Goal: Task Accomplishment & Management: Manage account settings

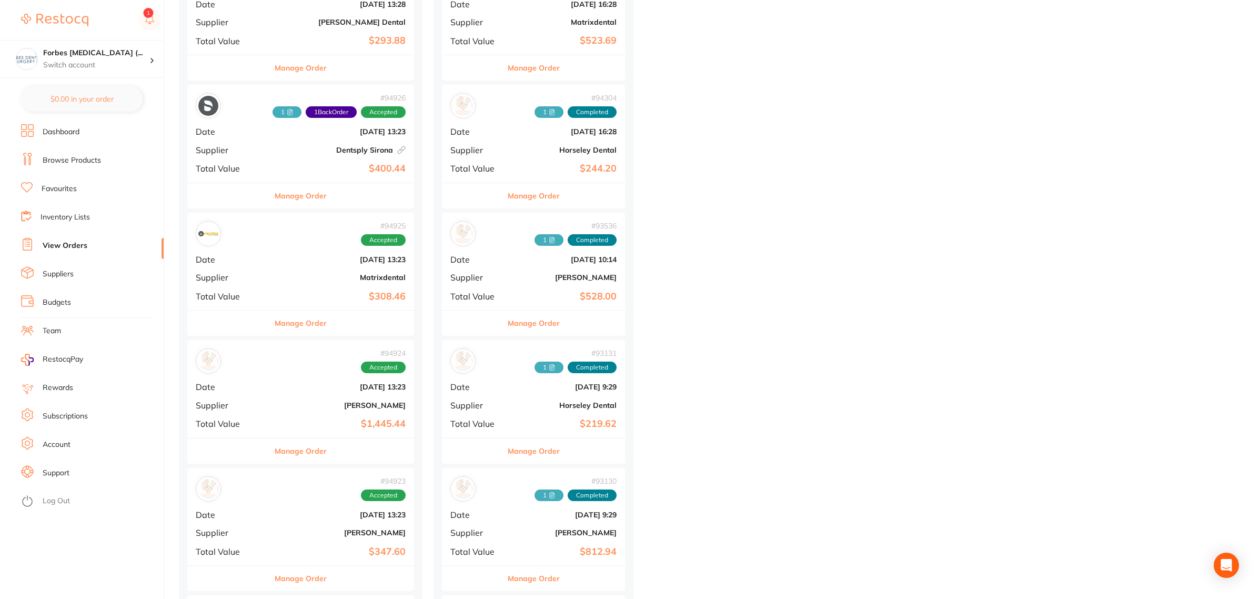
scroll to position [723, 0]
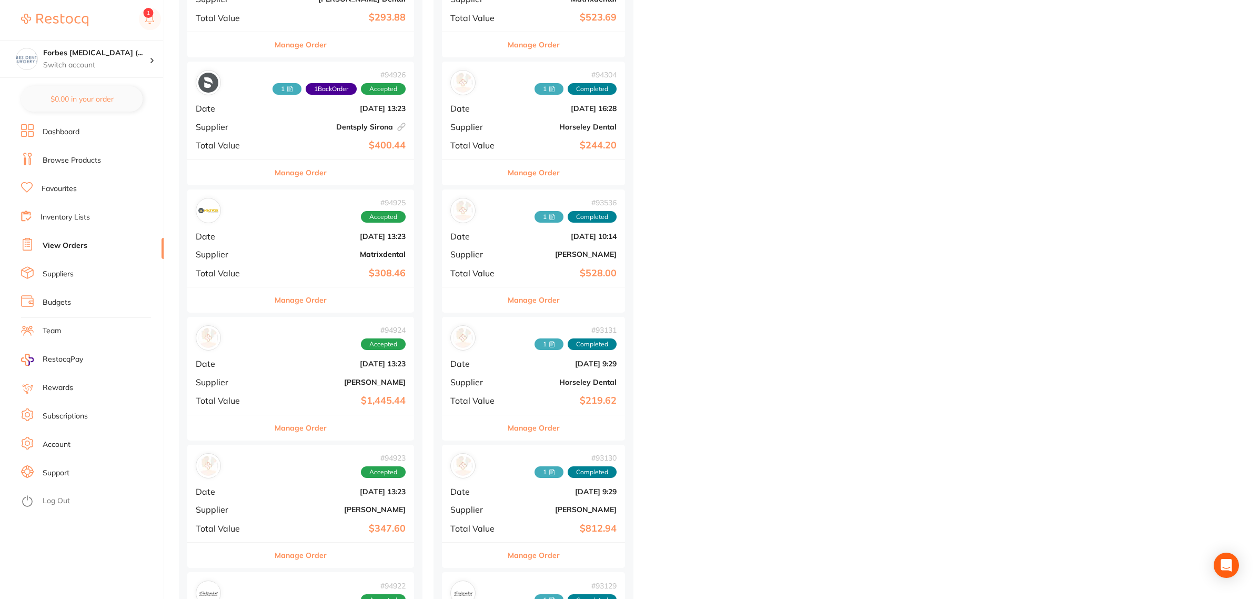
click at [292, 251] on b "Matrixdental" at bounding box center [338, 254] width 134 height 8
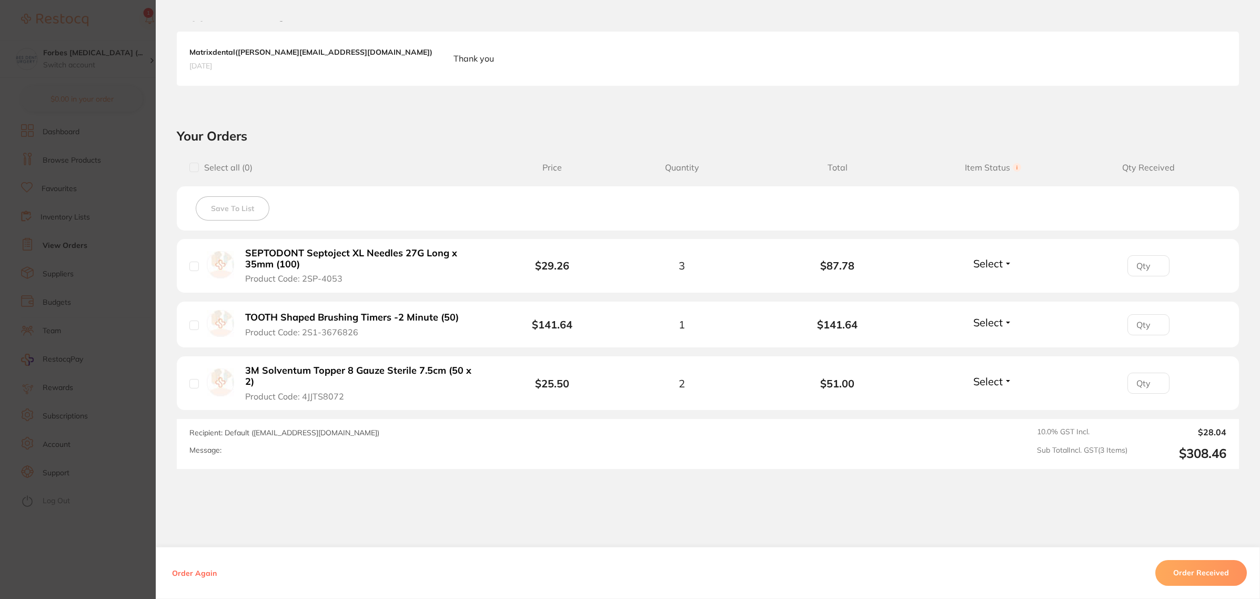
scroll to position [263, 0]
click at [1184, 564] on button "Order Received" at bounding box center [1201, 572] width 92 height 25
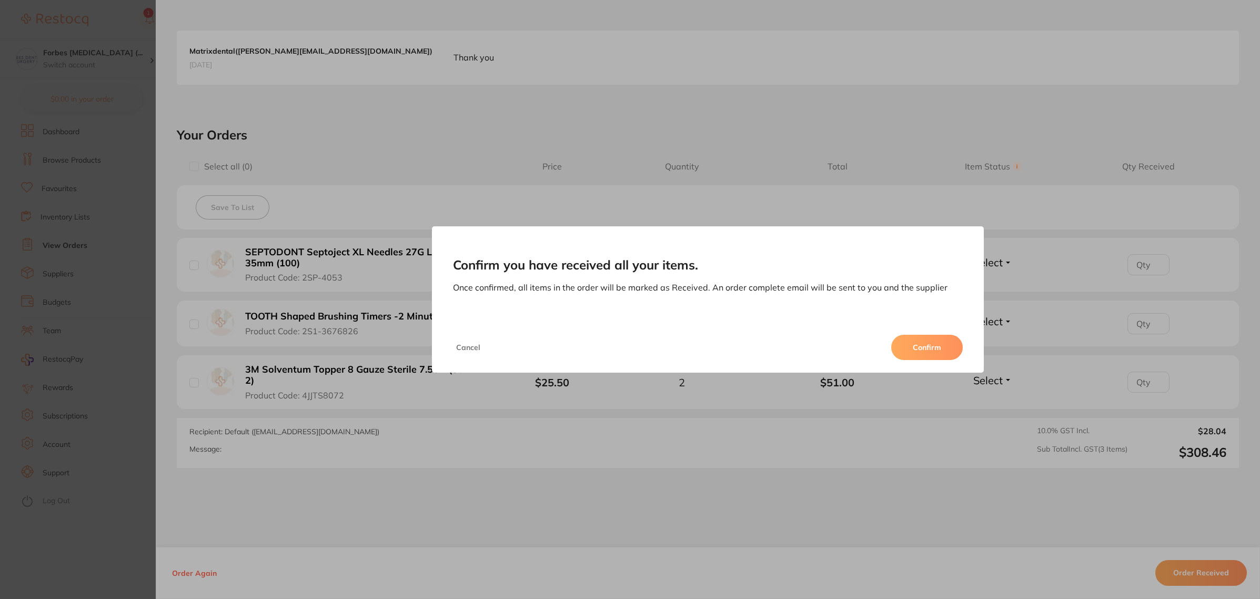
click at [916, 346] on button "Confirm" at bounding box center [927, 347] width 72 height 25
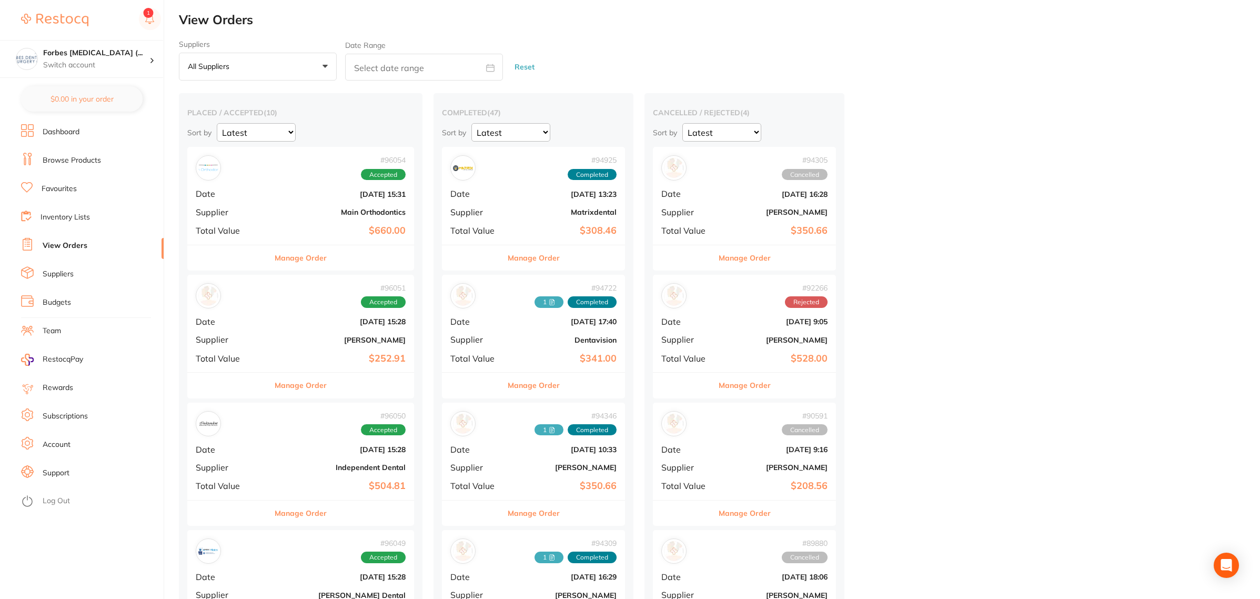
click at [541, 221] on div "# 94925 Completed Date [DATE] 13:23 Supplier Matrixdental Total Value $308.46" at bounding box center [533, 195] width 183 height 97
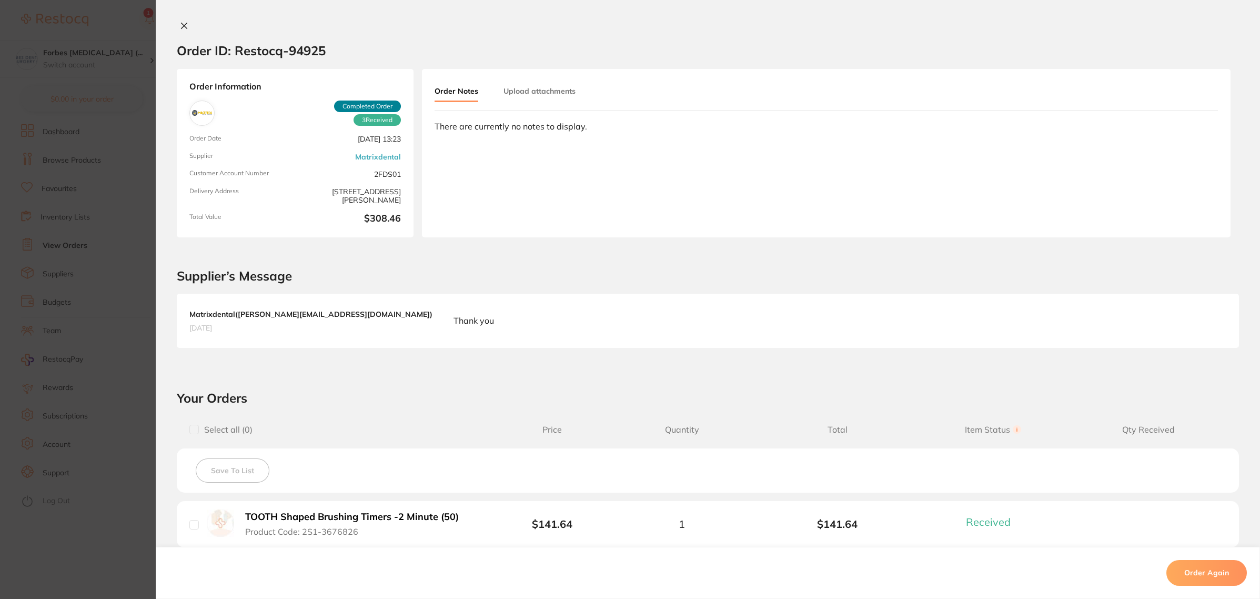
click at [549, 103] on div "Order Notes Upload attachments" at bounding box center [826, 96] width 783 height 29
click at [546, 93] on button "Upload attachments" at bounding box center [539, 91] width 72 height 19
click at [1185, 168] on span "Upload" at bounding box center [1176, 168] width 26 height 9
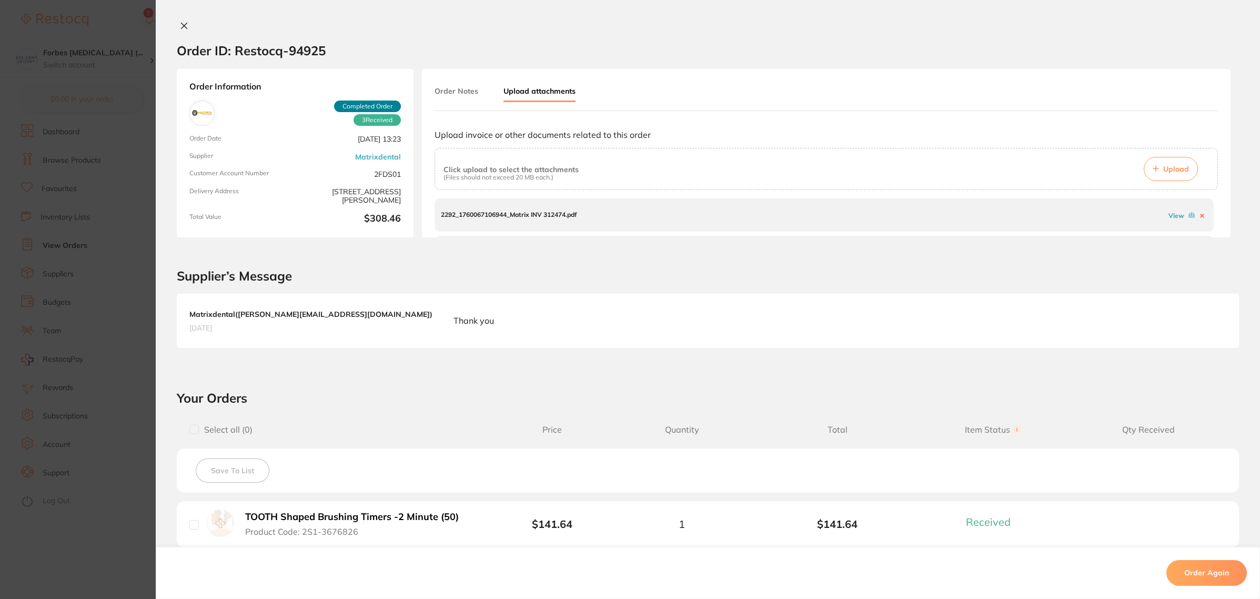
click at [87, 254] on section "Order ID: Restocq- 94925 Order Information 3 Received Completed Order Order Dat…" at bounding box center [630, 299] width 1260 height 599
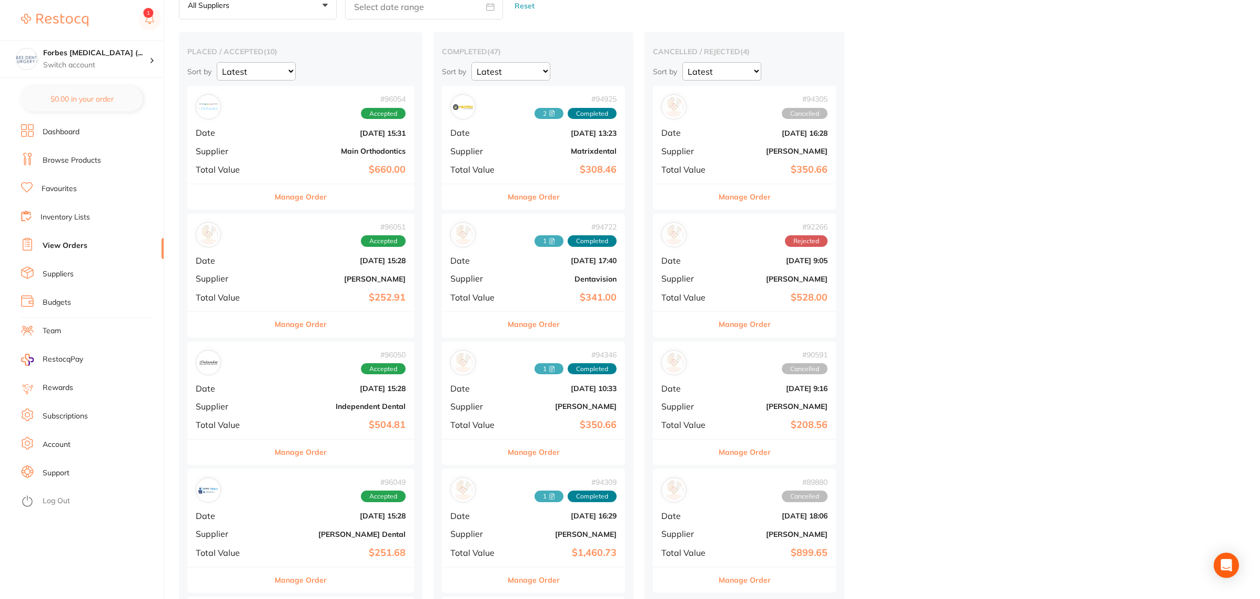
scroll to position [132, 0]
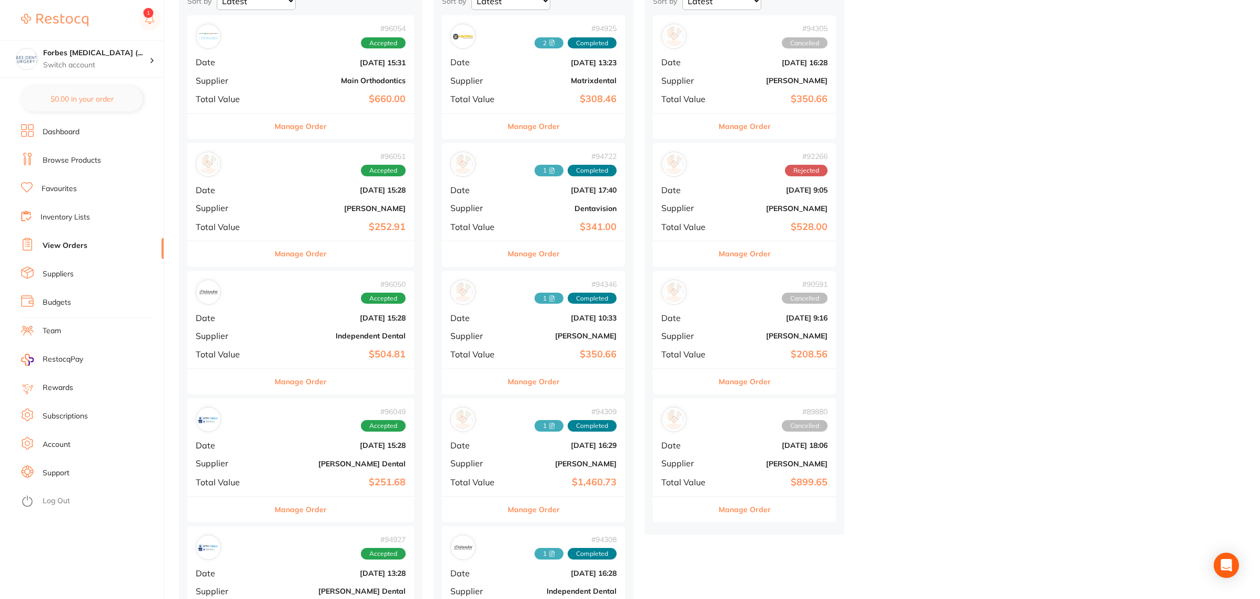
drag, startPoint x: 279, startPoint y: 209, endPoint x: 312, endPoint y: 248, distance: 50.8
click at [279, 208] on b "[PERSON_NAME]" at bounding box center [338, 208] width 134 height 8
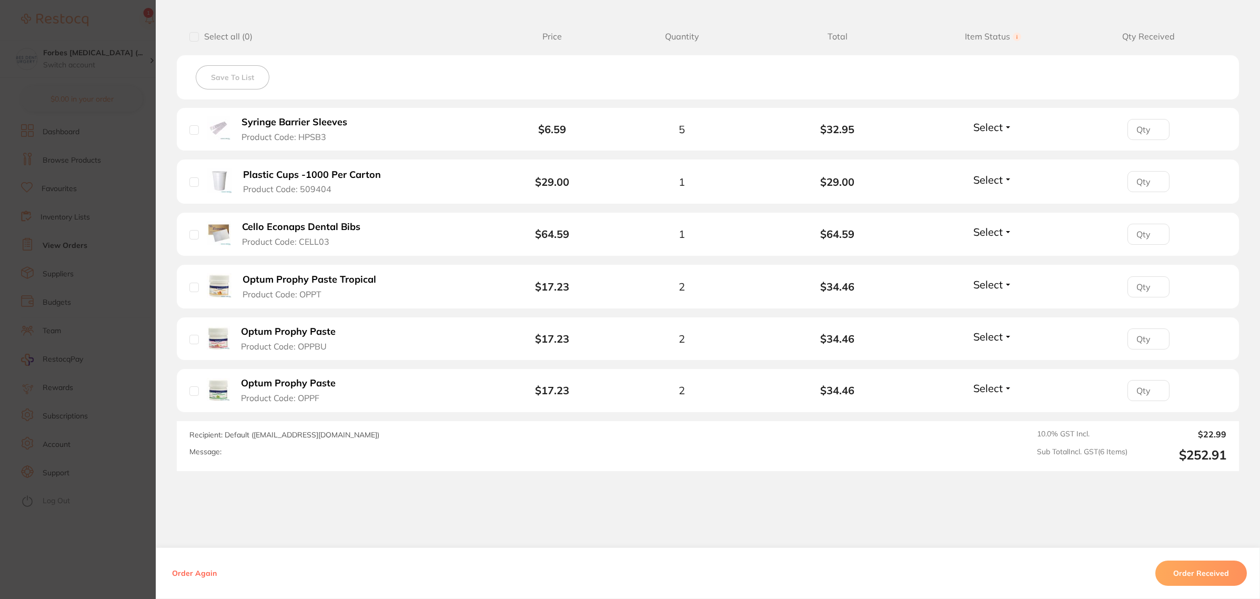
scroll to position [263, 0]
click at [1182, 569] on button "Order Received" at bounding box center [1201, 572] width 92 height 25
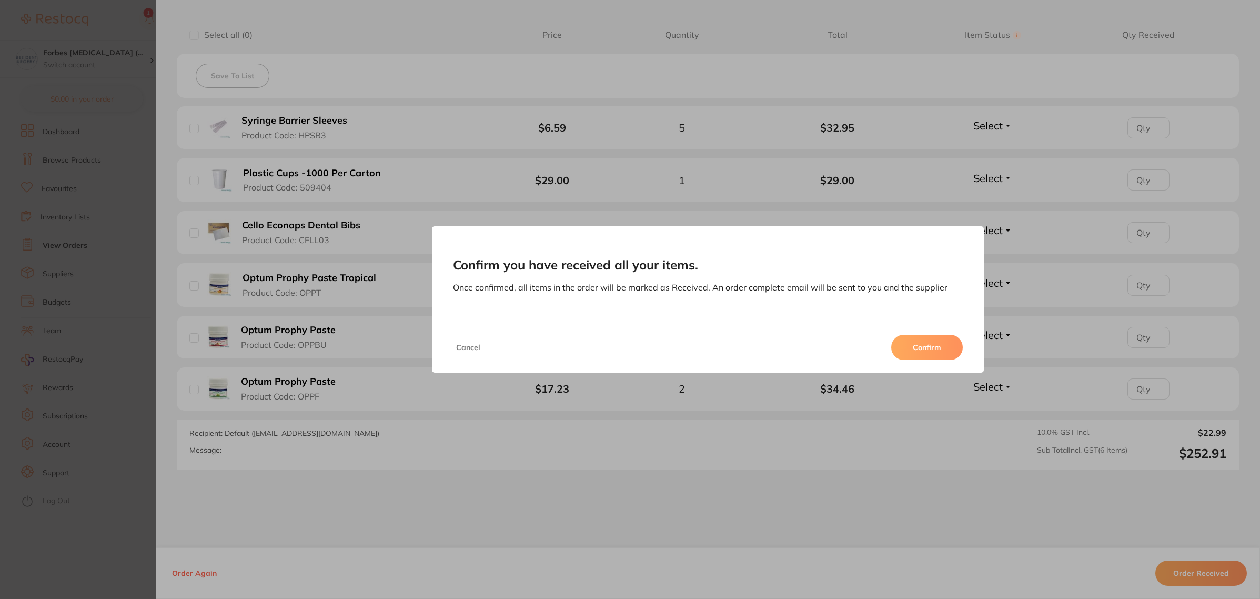
click at [921, 345] on button "Confirm" at bounding box center [927, 347] width 72 height 25
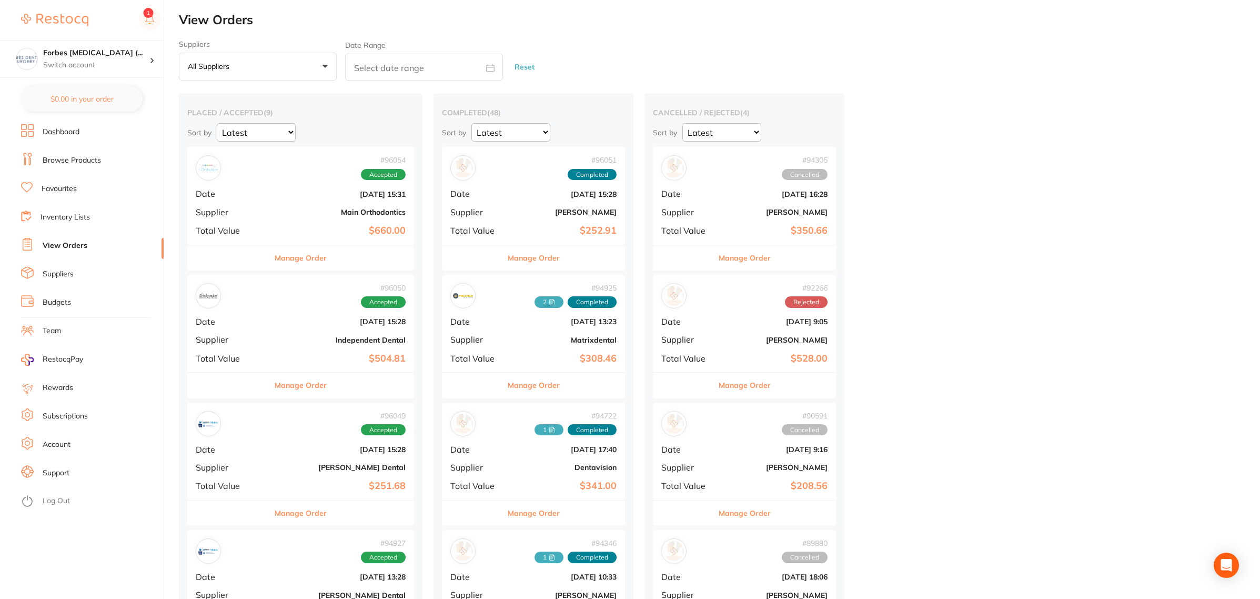
click at [524, 183] on div "# 96051 Completed Date [DATE] 15:28 Supplier [PERSON_NAME] Total Value $252.91" at bounding box center [533, 195] width 183 height 97
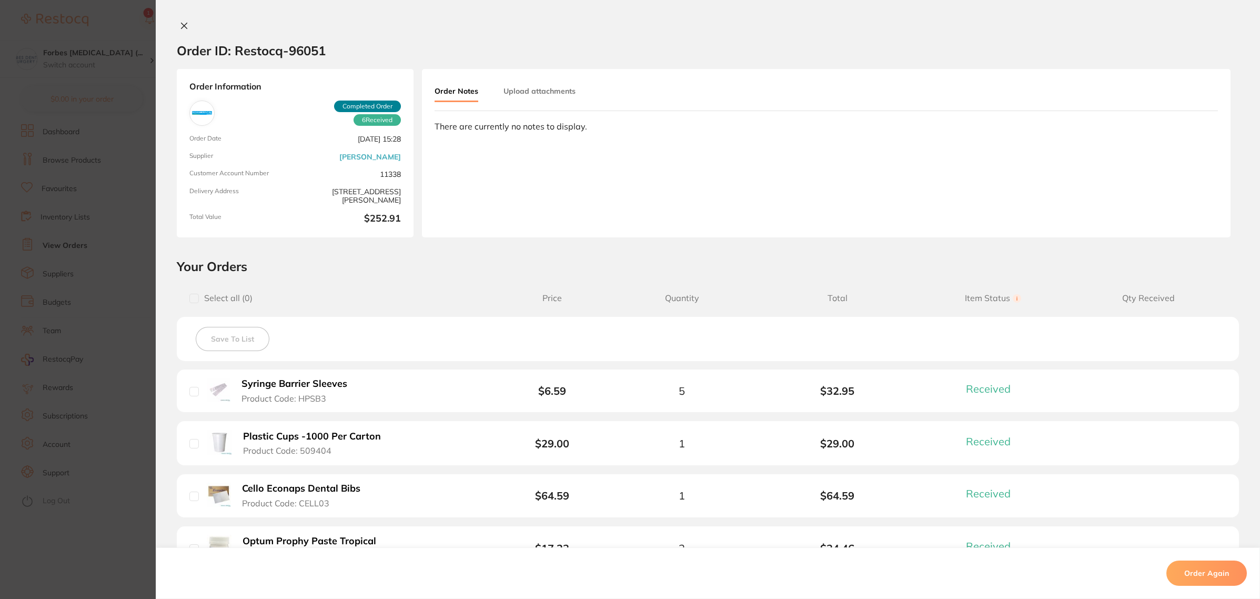
click at [522, 94] on button "Upload attachments" at bounding box center [539, 91] width 72 height 19
click at [1150, 164] on button "Upload" at bounding box center [1171, 169] width 54 height 24
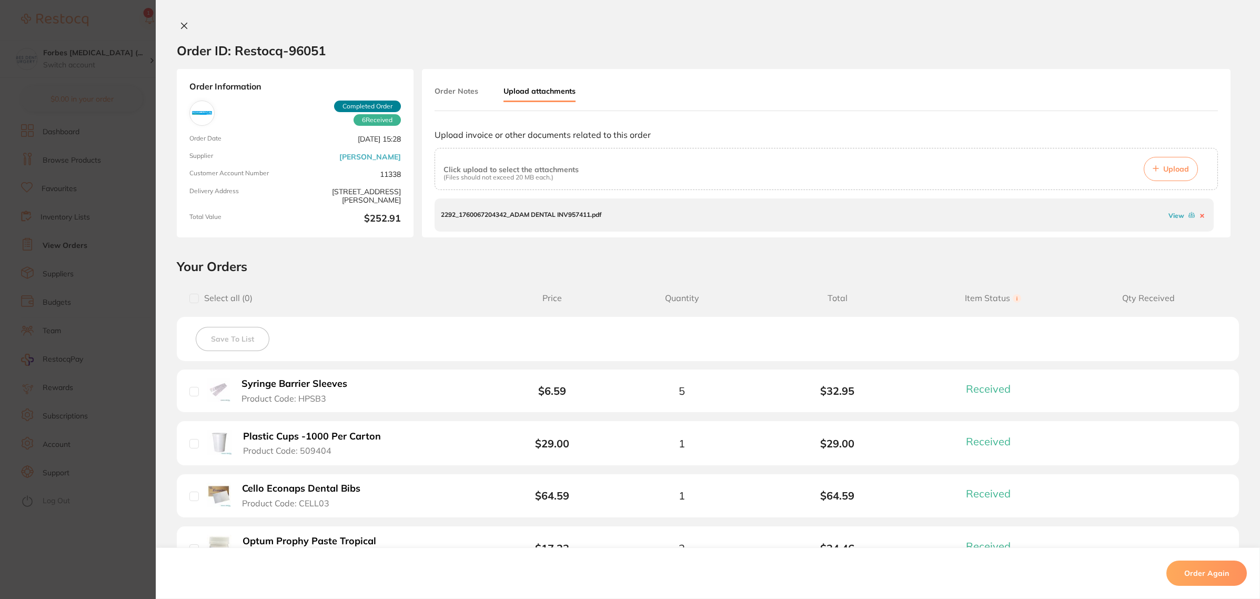
click at [95, 198] on section "Order ID: Restocq- 96051 Order Information 6 Received Completed Order Order Dat…" at bounding box center [630, 299] width 1260 height 599
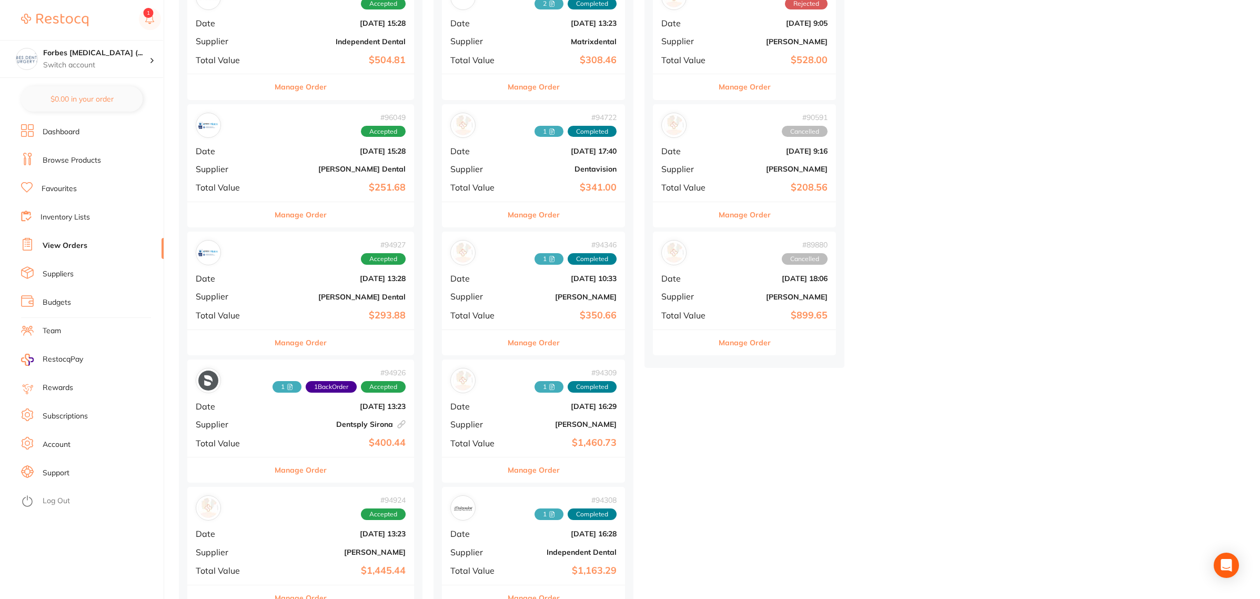
scroll to position [329, 0]
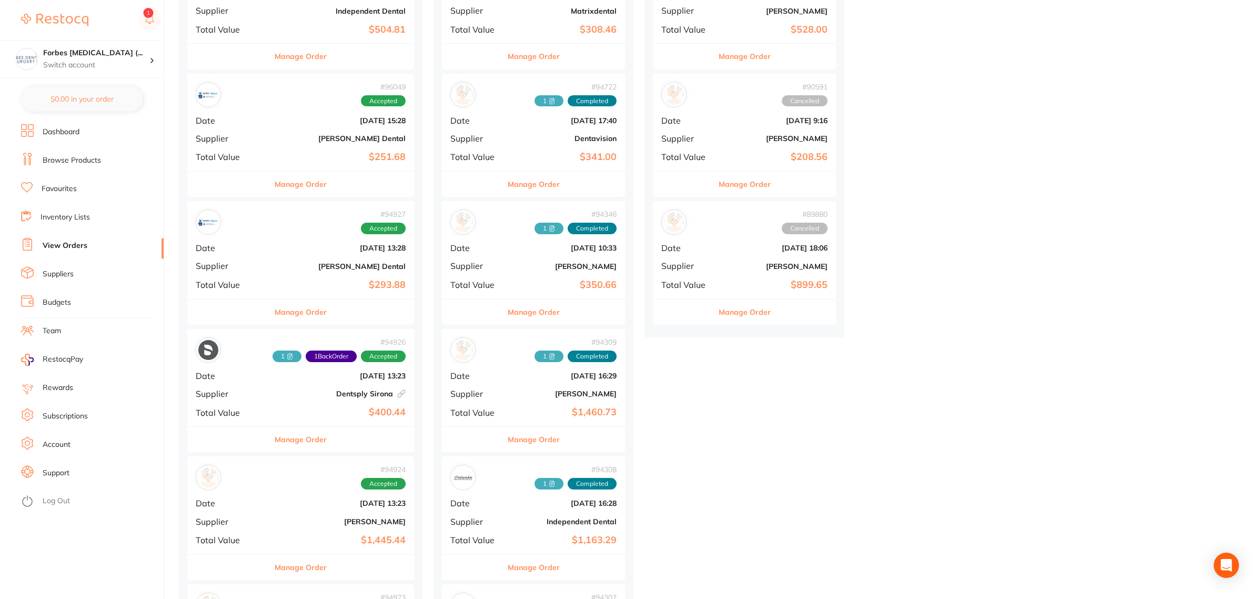
click at [300, 153] on b "$251.68" at bounding box center [338, 157] width 134 height 11
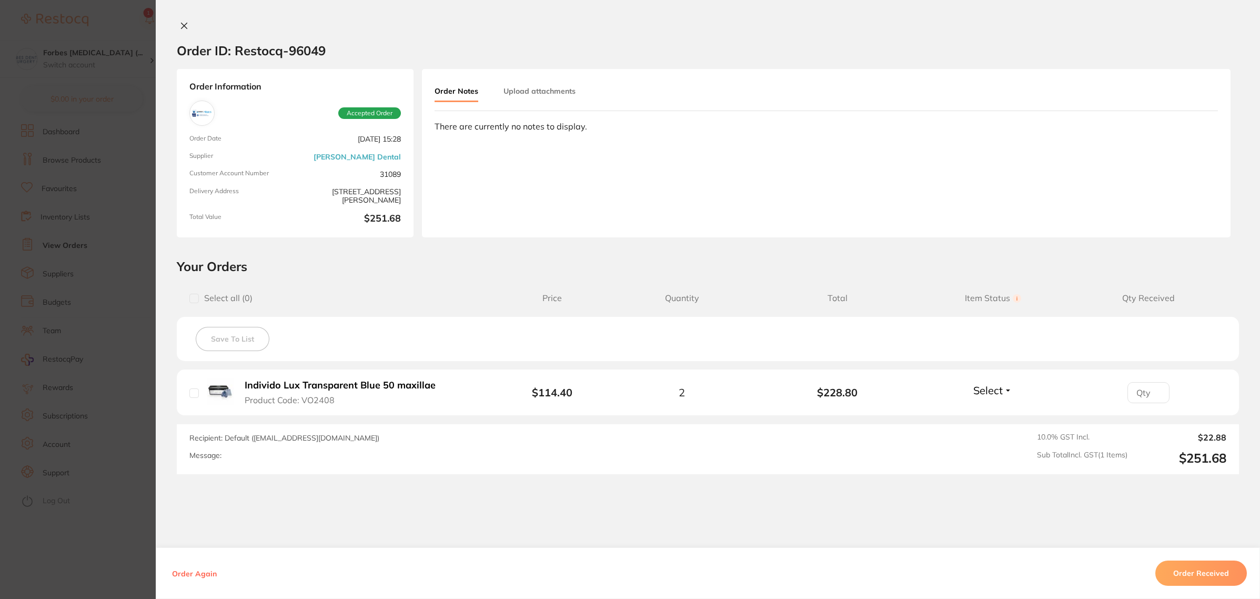
click at [43, 226] on section "Order ID: Restocq- 96049 Order Information Accepted Order Order Date [DATE] 15:…" at bounding box center [630, 299] width 1260 height 599
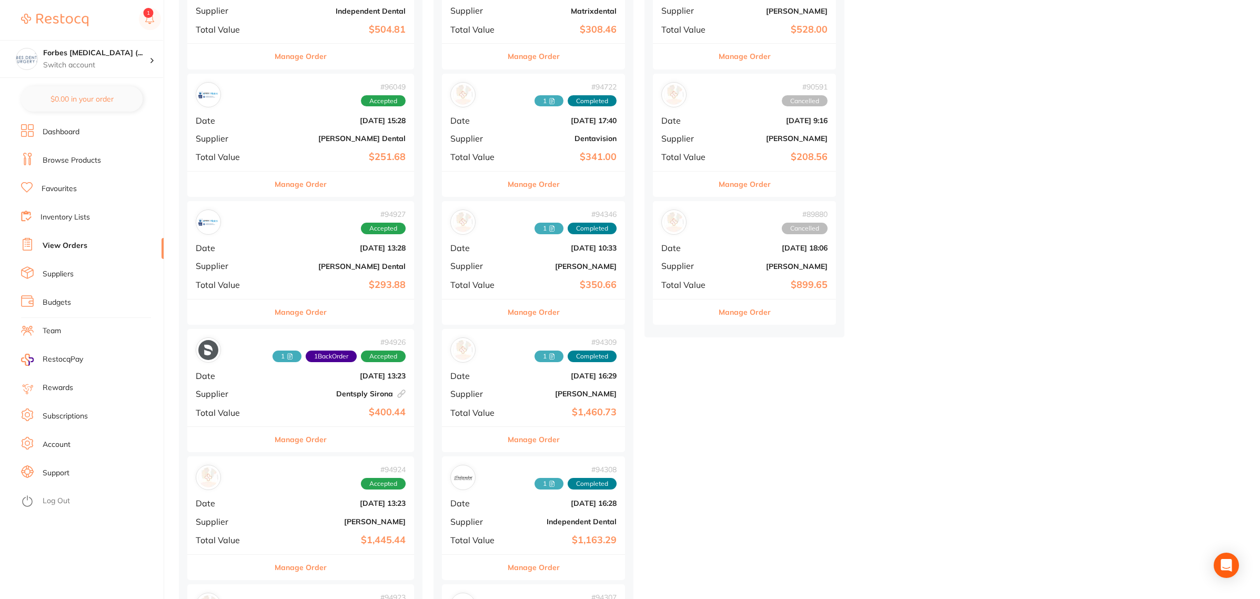
click at [291, 252] on b "[DATE] 13:28" at bounding box center [338, 248] width 134 height 8
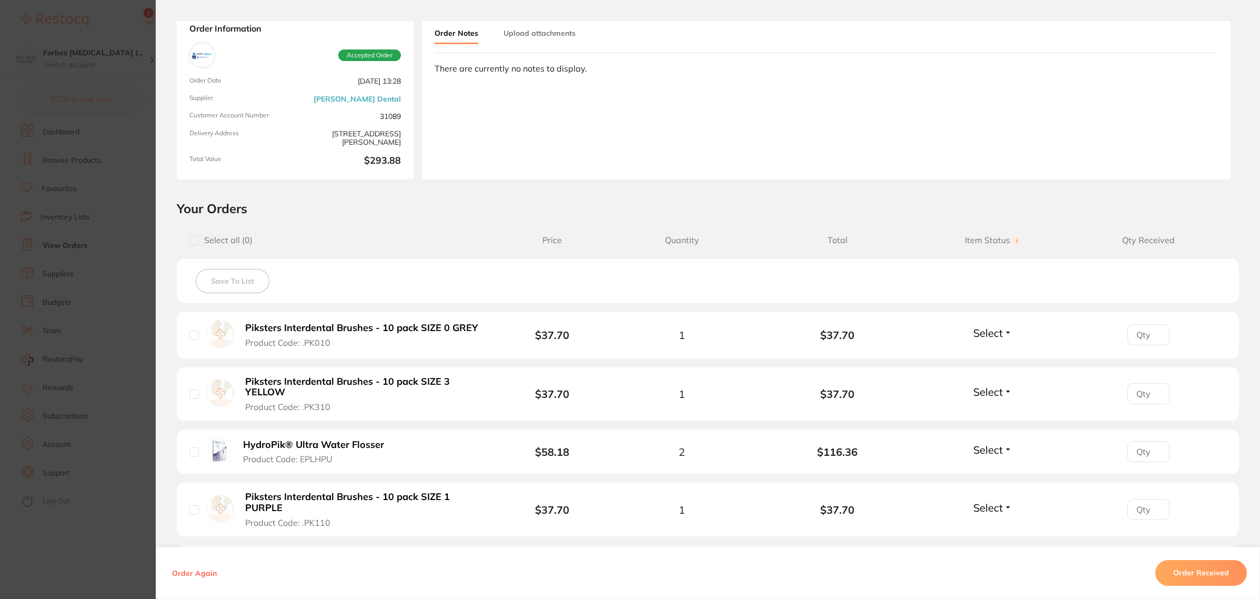
scroll to position [197, 0]
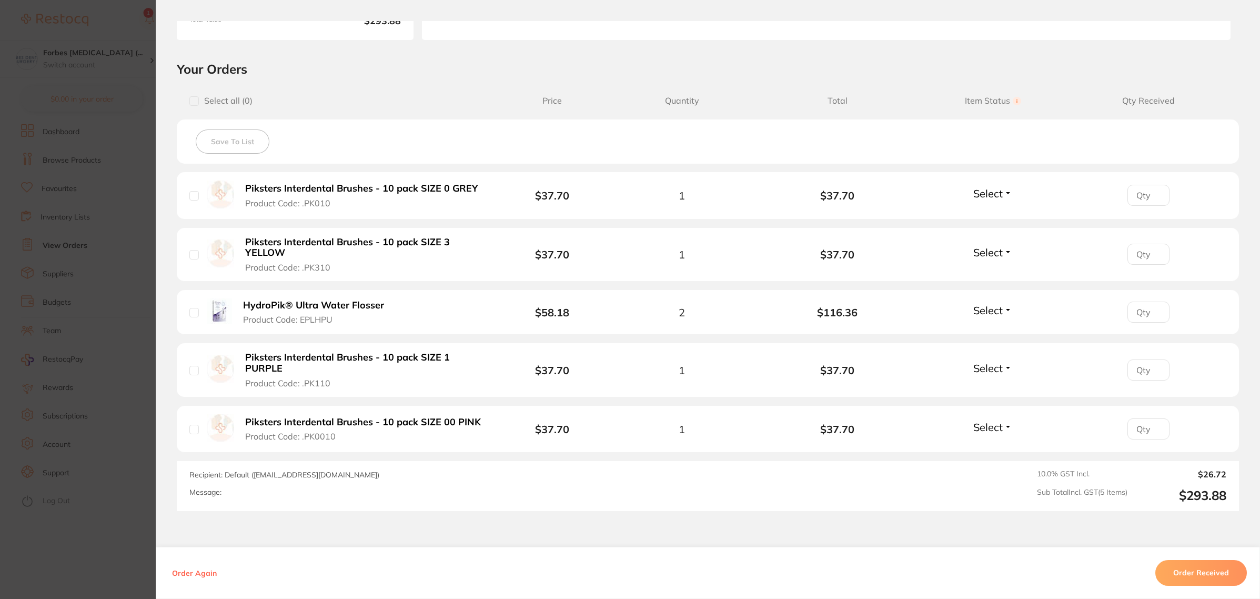
click at [1205, 575] on button "Order Received" at bounding box center [1201, 572] width 92 height 25
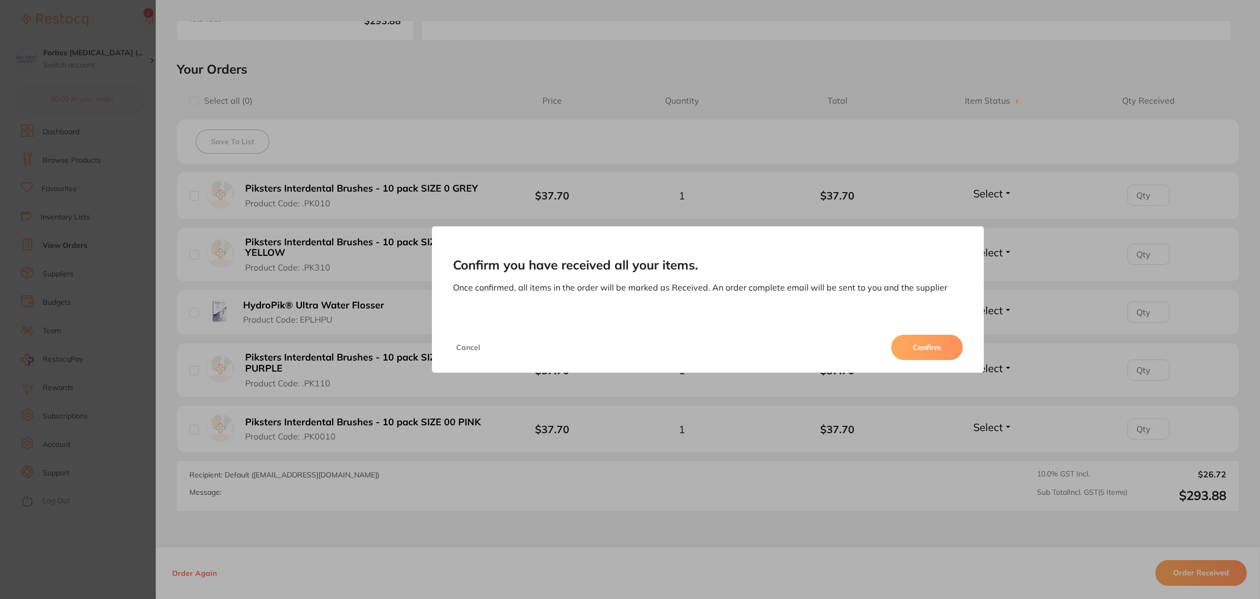
click at [931, 346] on button "Confirm" at bounding box center [927, 347] width 72 height 25
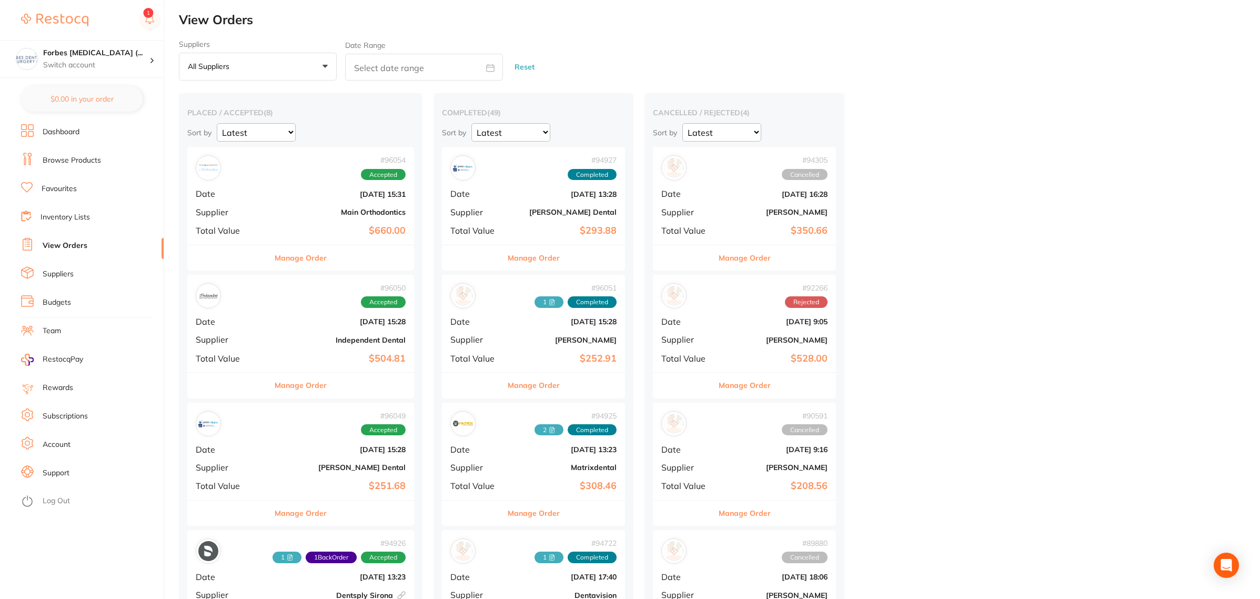
click at [540, 211] on b "[PERSON_NAME] Dental" at bounding box center [563, 212] width 105 height 8
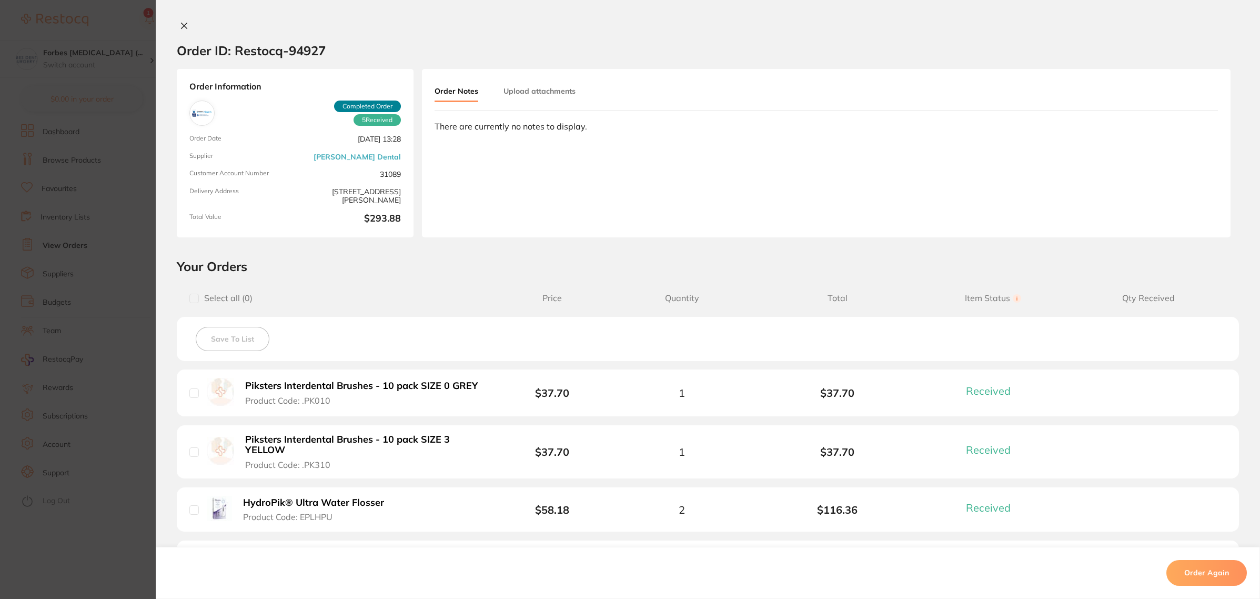
click at [511, 85] on button "Upload attachments" at bounding box center [539, 91] width 72 height 19
click at [1169, 160] on button "Upload" at bounding box center [1171, 169] width 54 height 24
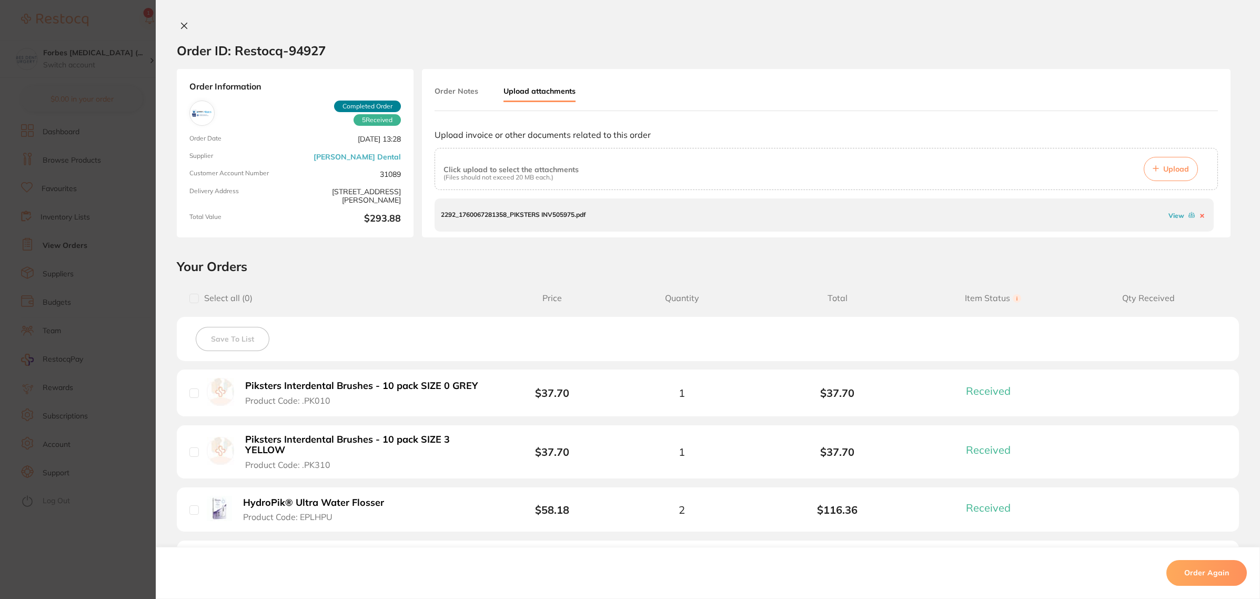
click at [86, 293] on section "Order ID: Restocq- 94927 Order Information 5 Received Completed Order Order Dat…" at bounding box center [630, 299] width 1260 height 599
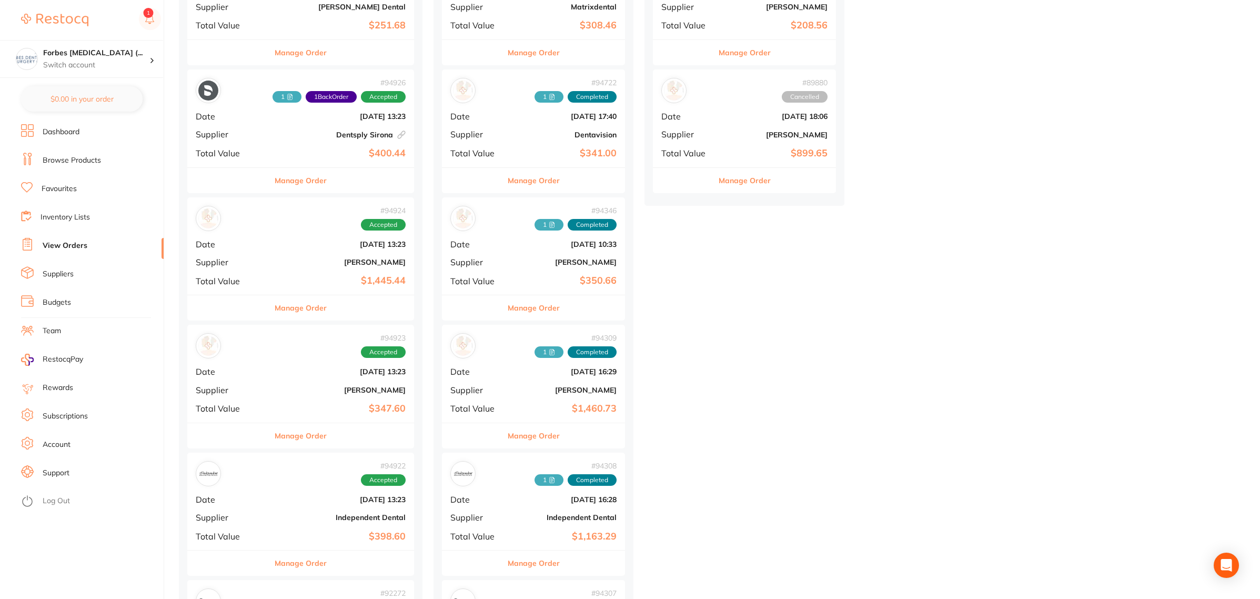
scroll to position [526, 0]
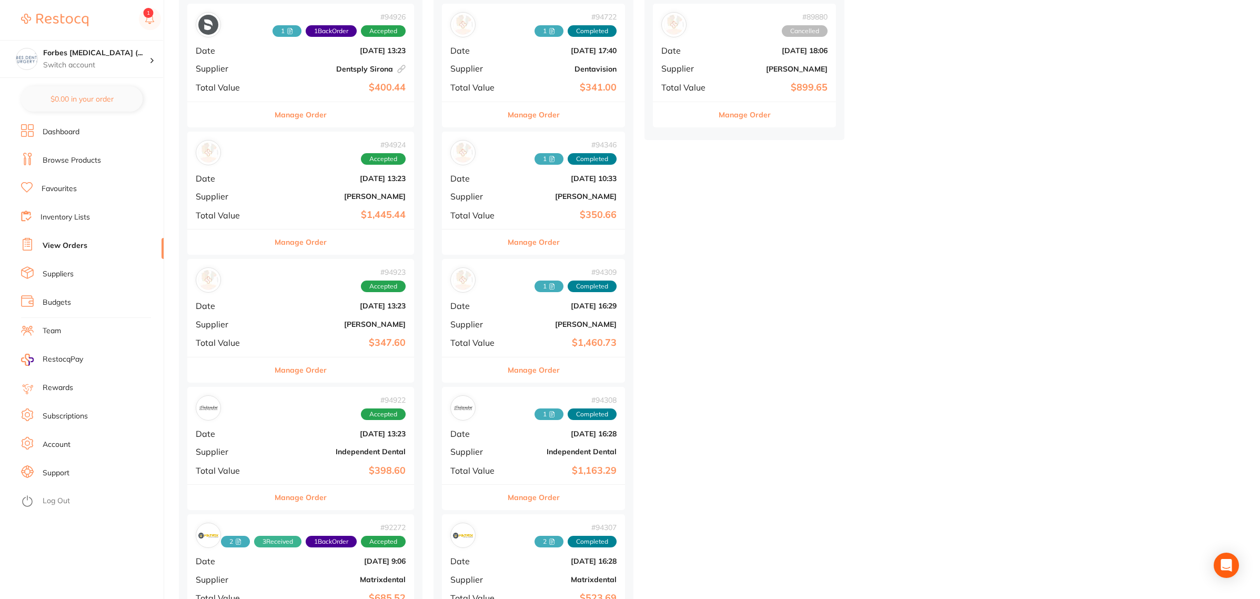
click at [293, 196] on b "[PERSON_NAME]" at bounding box center [338, 196] width 134 height 8
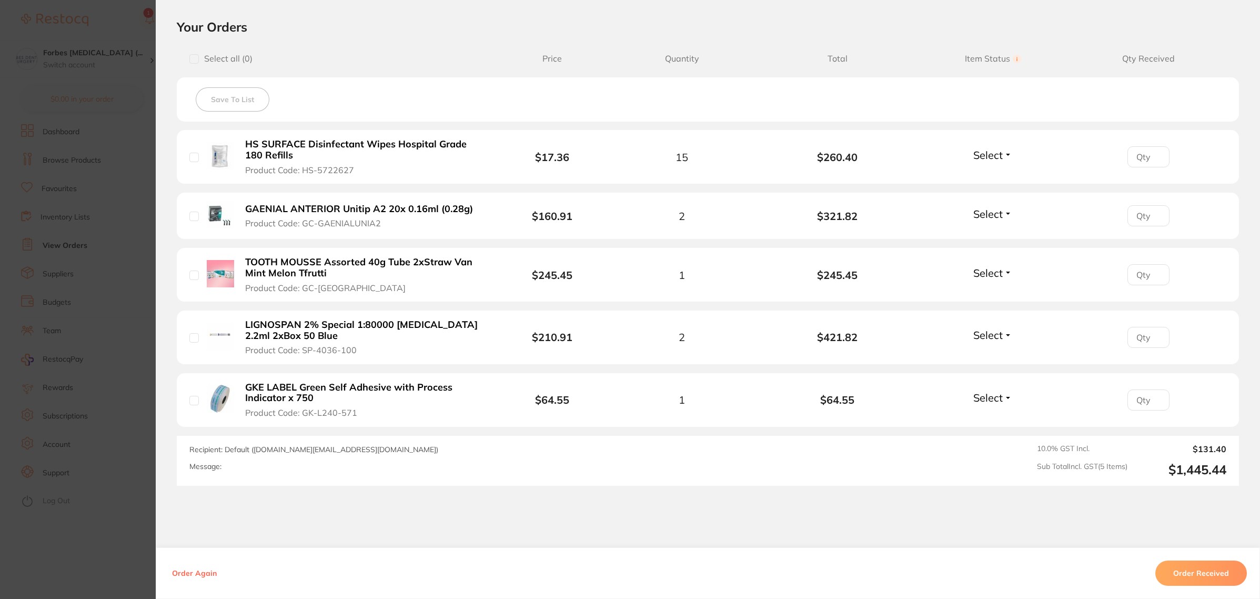
scroll to position [263, 0]
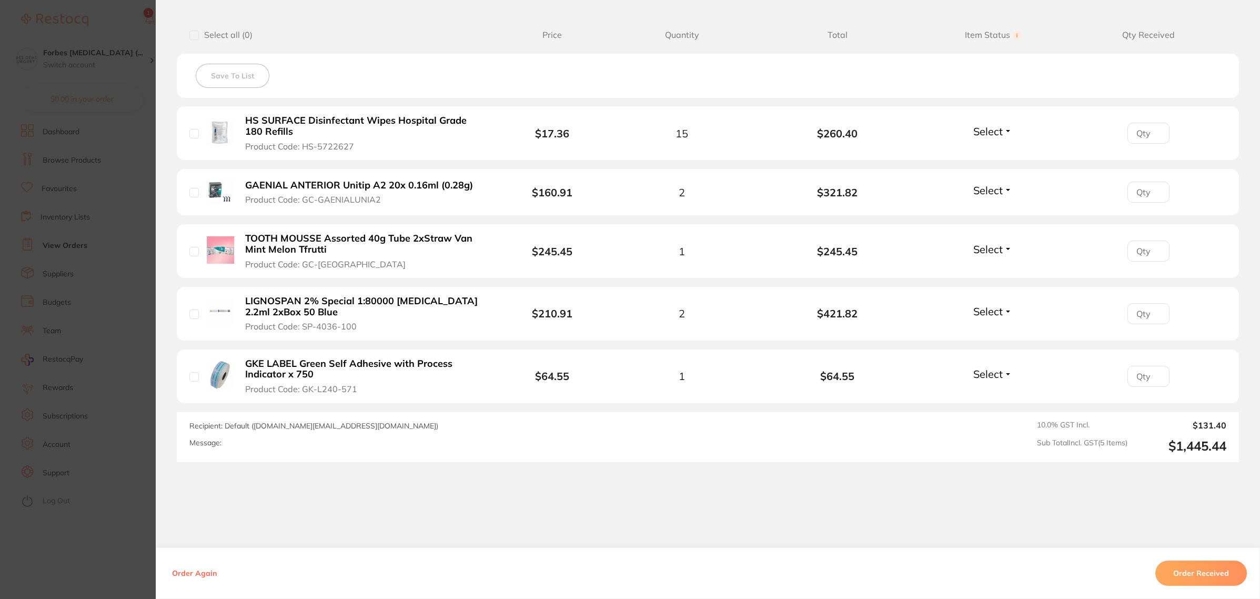
click at [1211, 582] on button "Order Received" at bounding box center [1201, 572] width 92 height 25
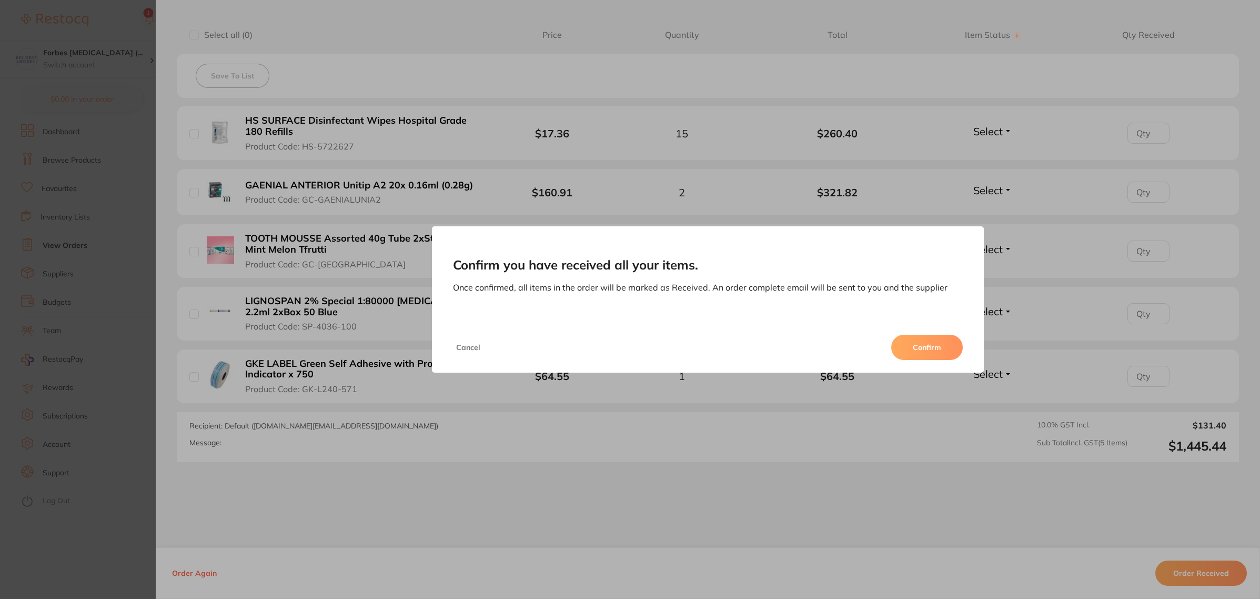
click at [934, 345] on button "Confirm" at bounding box center [927, 347] width 72 height 25
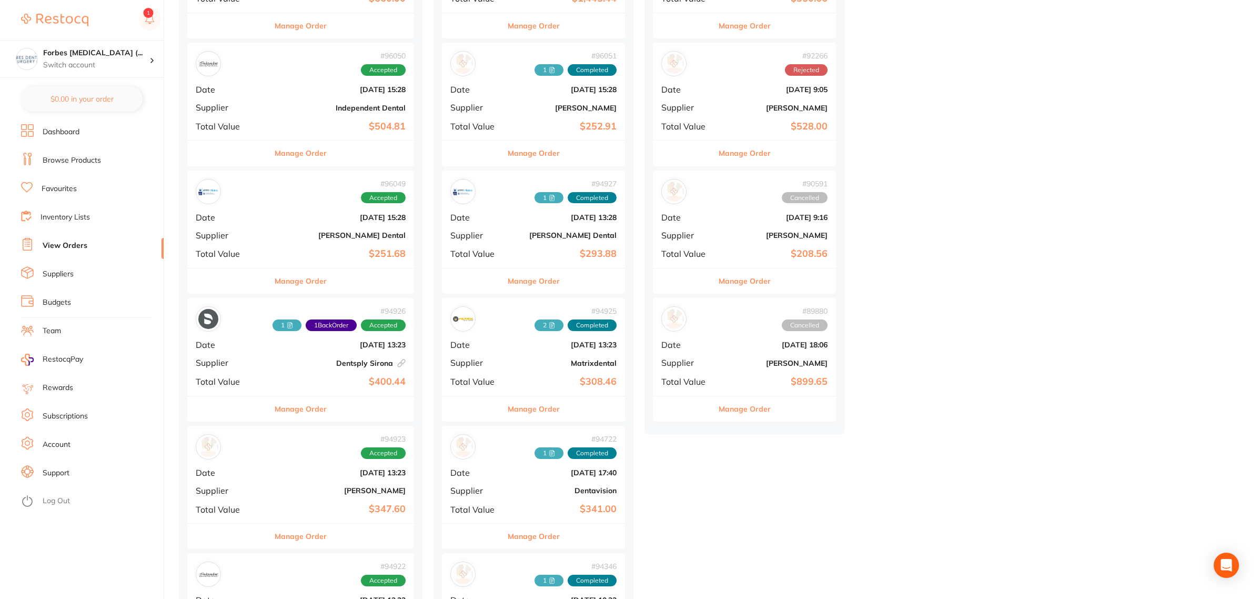
scroll to position [66, 0]
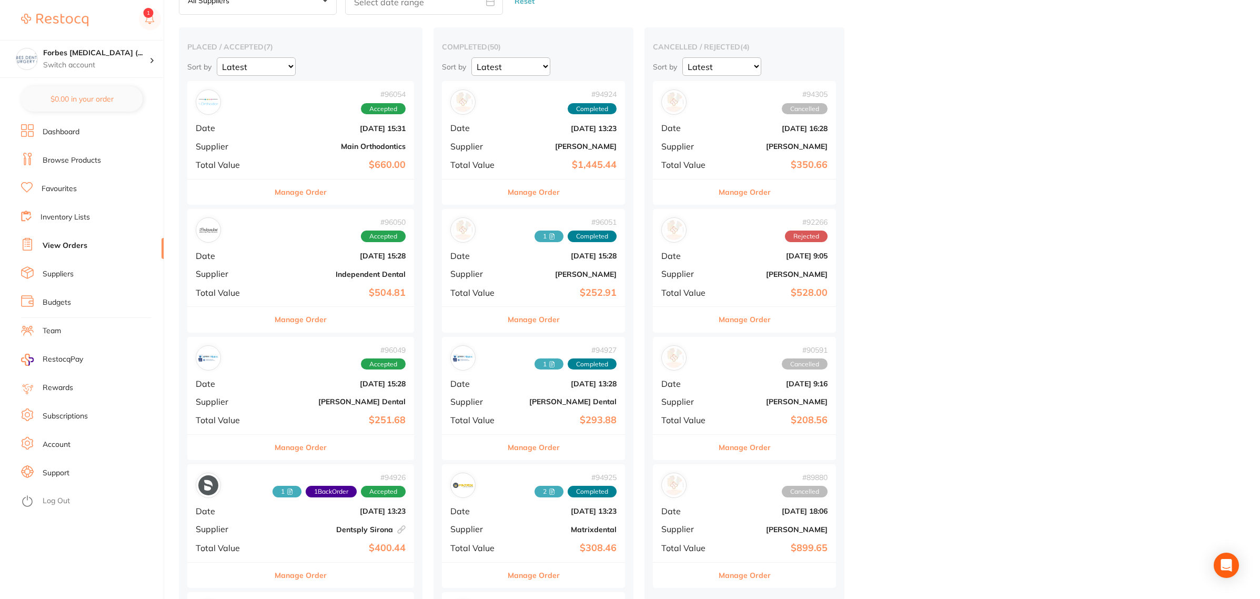
click at [522, 133] on div "# 94924 Completed Date [DATE] 13:23 Supplier [PERSON_NAME] Total Value $1,445.44" at bounding box center [533, 129] width 183 height 97
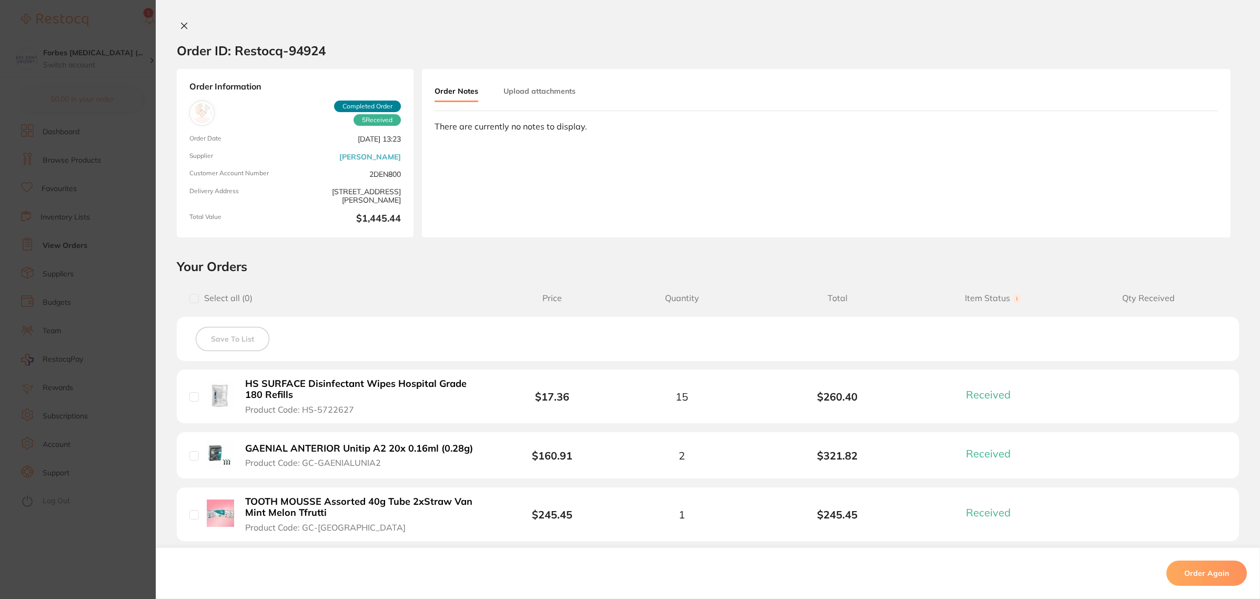
click at [572, 101] on div "Order Notes Upload attachments" at bounding box center [518, 92] width 166 height 21
click at [566, 93] on button "Upload attachments" at bounding box center [539, 91] width 72 height 19
click at [1149, 163] on button "Upload" at bounding box center [1171, 169] width 54 height 24
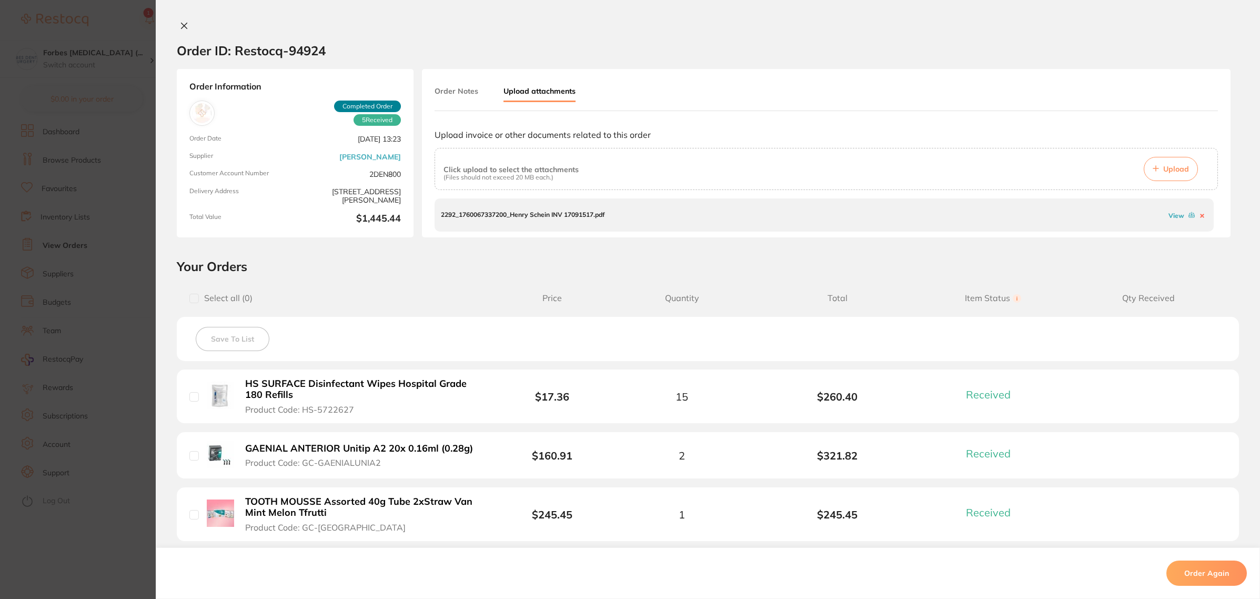
click at [90, 276] on section "Order ID: Restocq- 94924 Order Information 5 Received Completed Order Order Dat…" at bounding box center [630, 299] width 1260 height 599
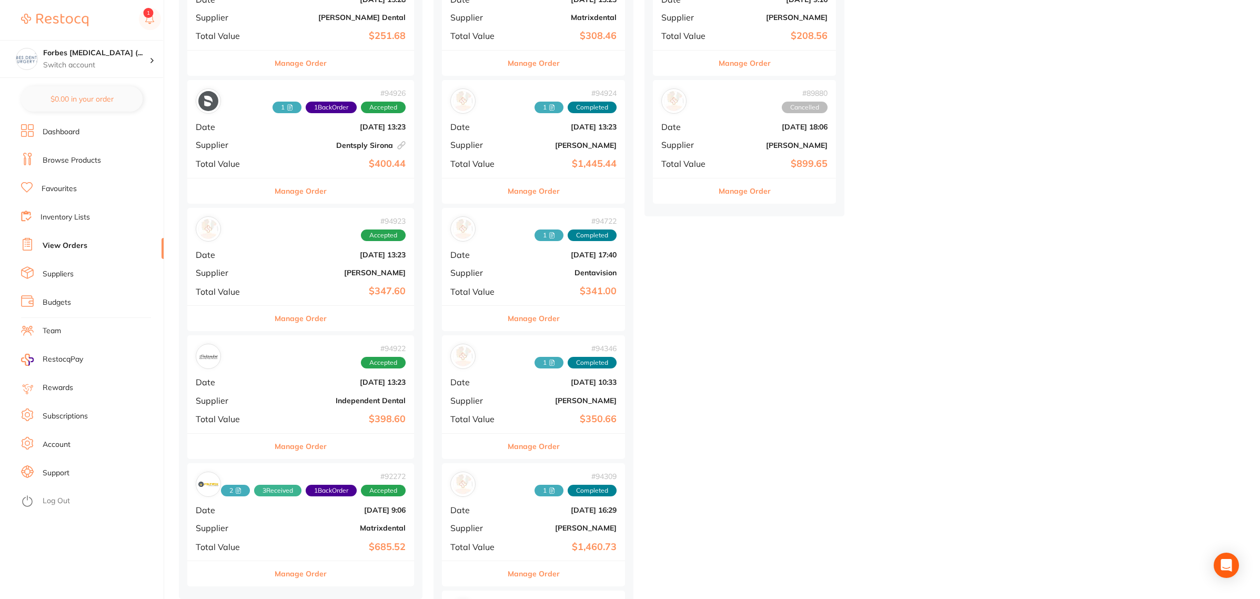
scroll to position [526, 0]
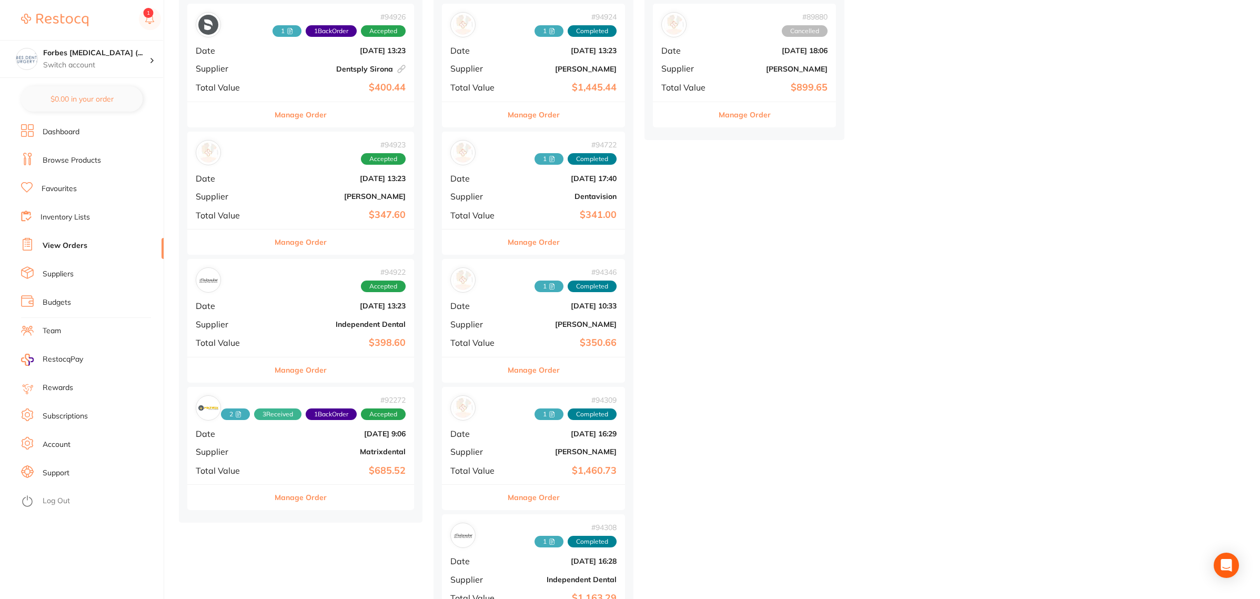
click at [308, 310] on b "[DATE] 13:23" at bounding box center [338, 305] width 134 height 8
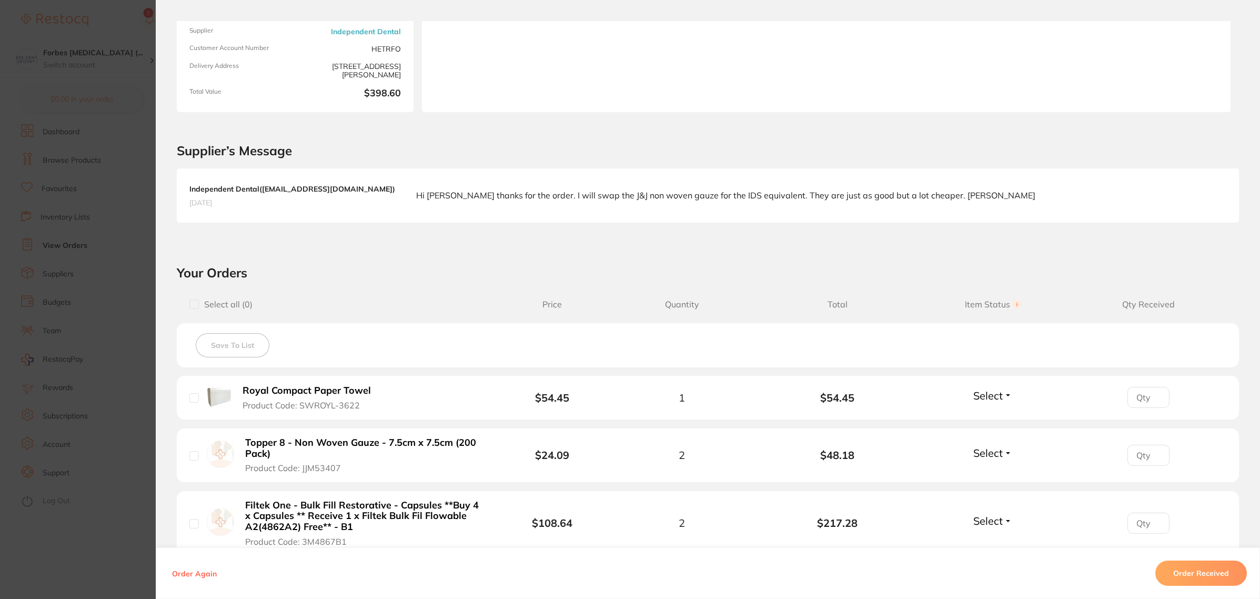
scroll to position [329, 0]
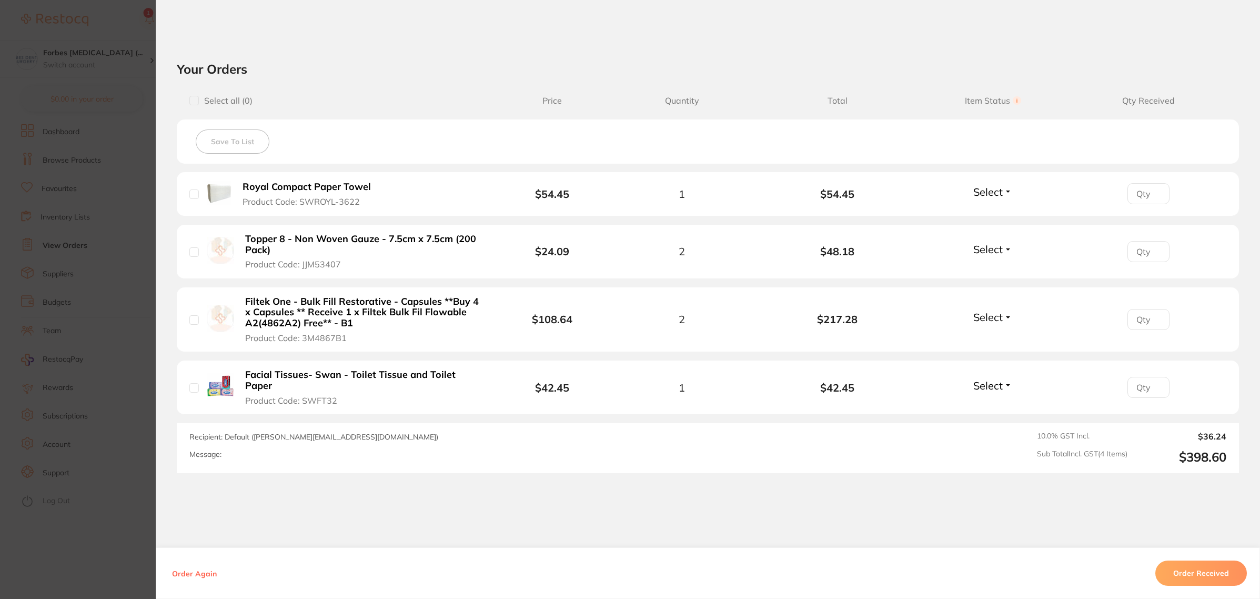
click at [982, 196] on span "Select" at bounding box center [987, 191] width 29 height 13
click at [982, 213] on span "Received" at bounding box center [993, 214] width 27 height 8
click at [984, 246] on span "Select" at bounding box center [987, 249] width 29 height 13
click at [984, 272] on span "Received" at bounding box center [993, 272] width 27 height 8
click at [989, 390] on div "Select Received Back Order" at bounding box center [992, 387] width 45 height 17
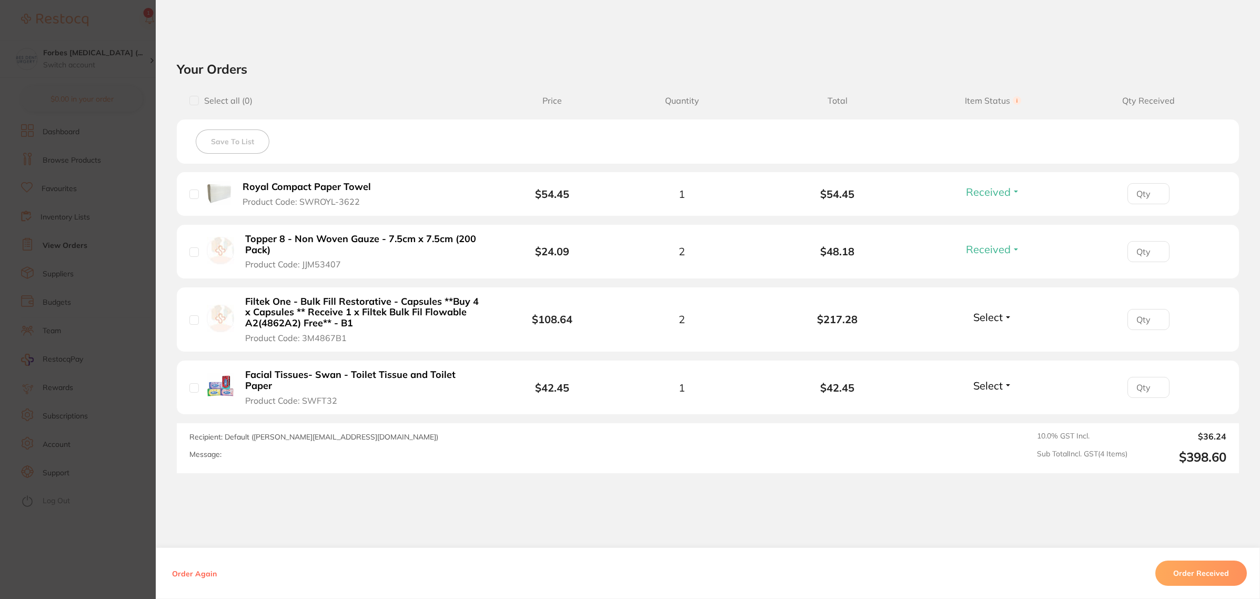
click at [989, 385] on span "Select" at bounding box center [987, 385] width 29 height 13
click at [985, 404] on span "Received" at bounding box center [993, 408] width 27 height 8
click at [990, 317] on span "Select" at bounding box center [987, 316] width 29 height 13
click at [985, 359] on span "Back Order" at bounding box center [993, 356] width 32 height 8
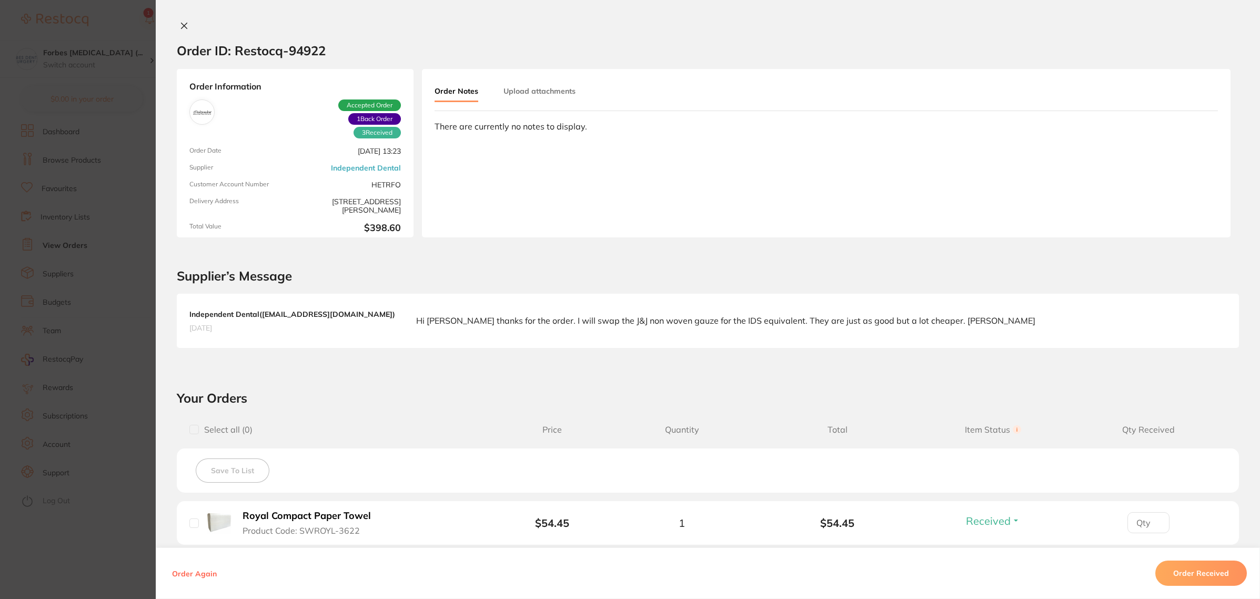
click at [541, 83] on button "Upload attachments" at bounding box center [539, 91] width 72 height 19
click at [1145, 170] on button "Upload" at bounding box center [1171, 169] width 54 height 24
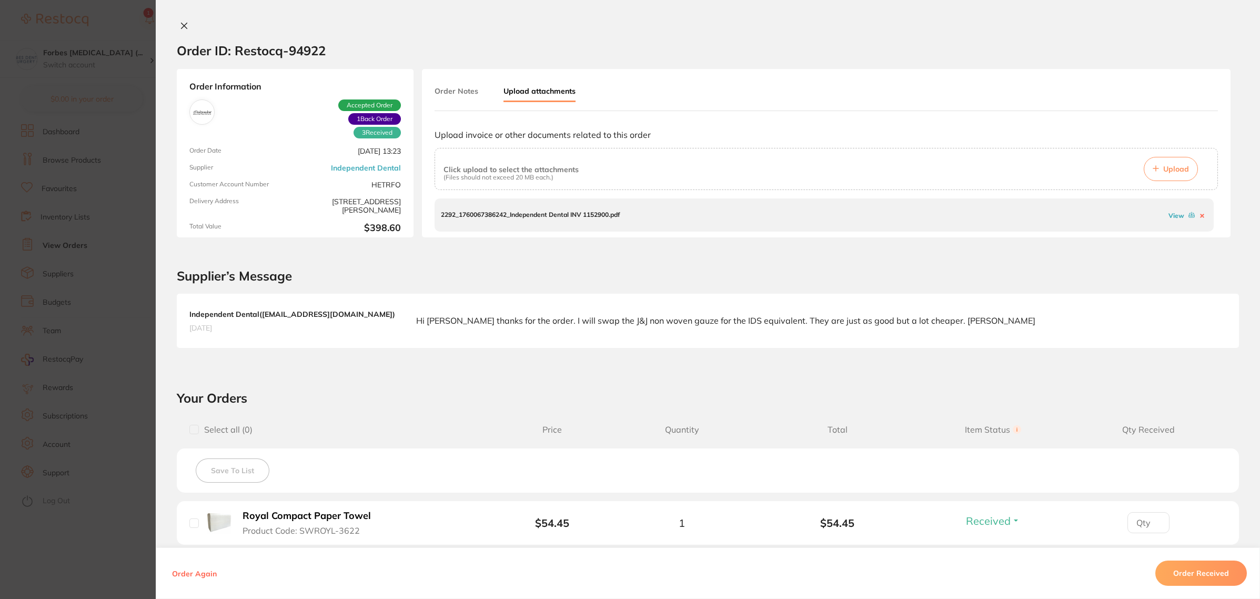
click at [101, 231] on section "Order ID: Restocq- 94922 Order Information 3 Received 1 Back Order Accepted Ord…" at bounding box center [630, 299] width 1260 height 599
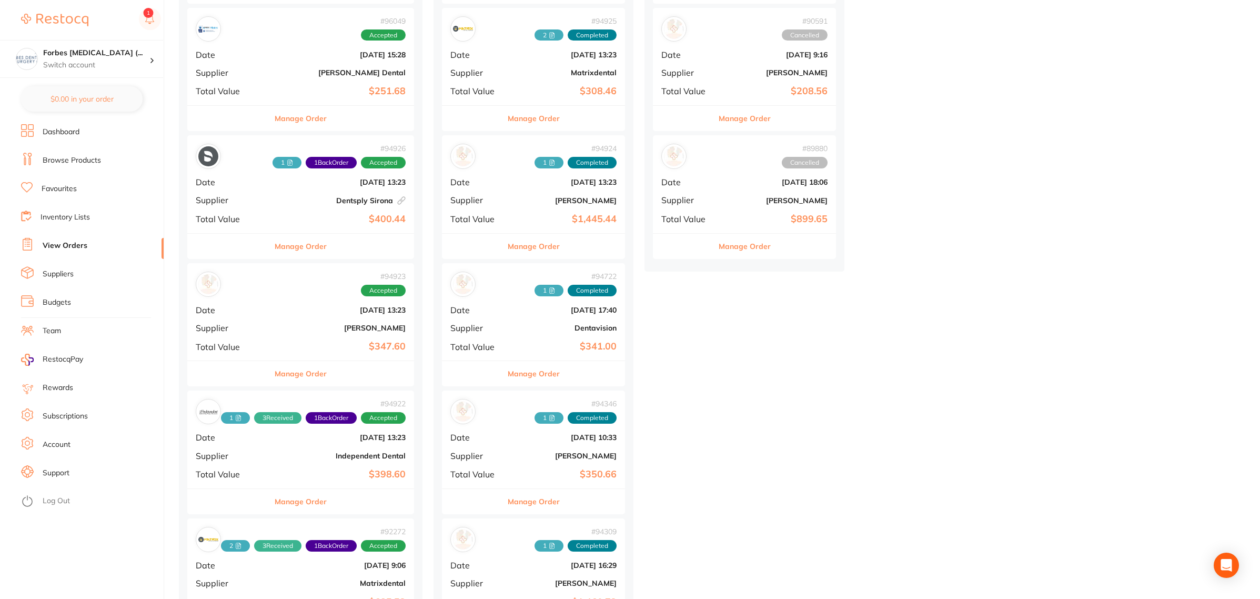
scroll to position [460, 0]
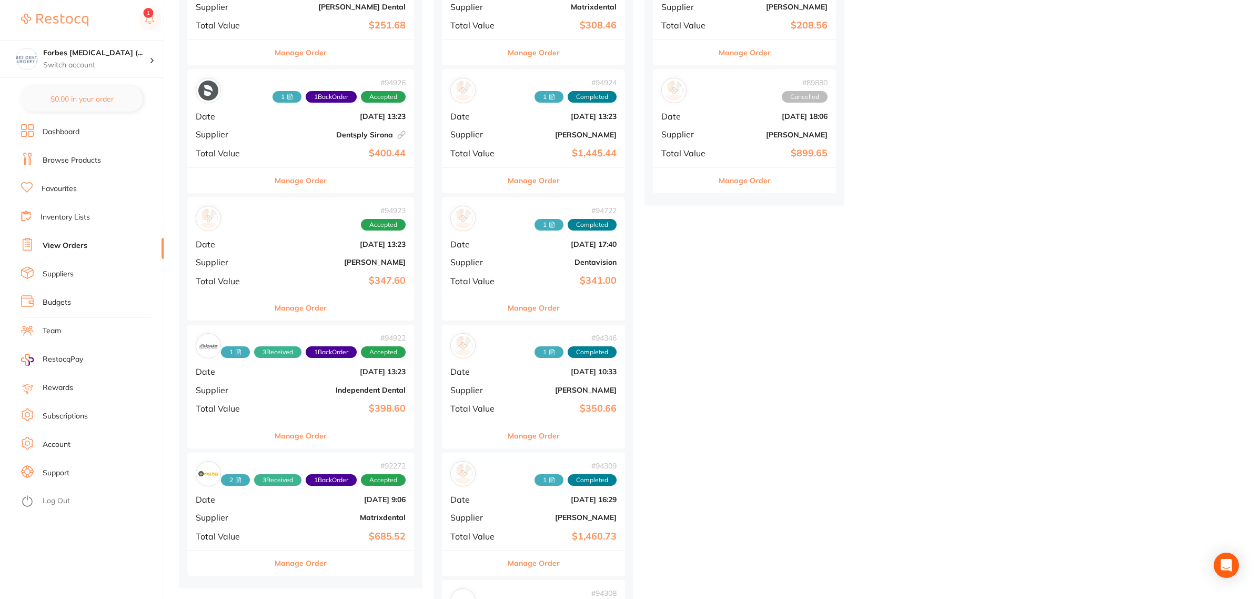
click at [314, 527] on div "# 92272 2 3 Received 1 Back Order Accepted Date [DATE] 9:06 Supplier Matrixdent…" at bounding box center [300, 500] width 227 height 97
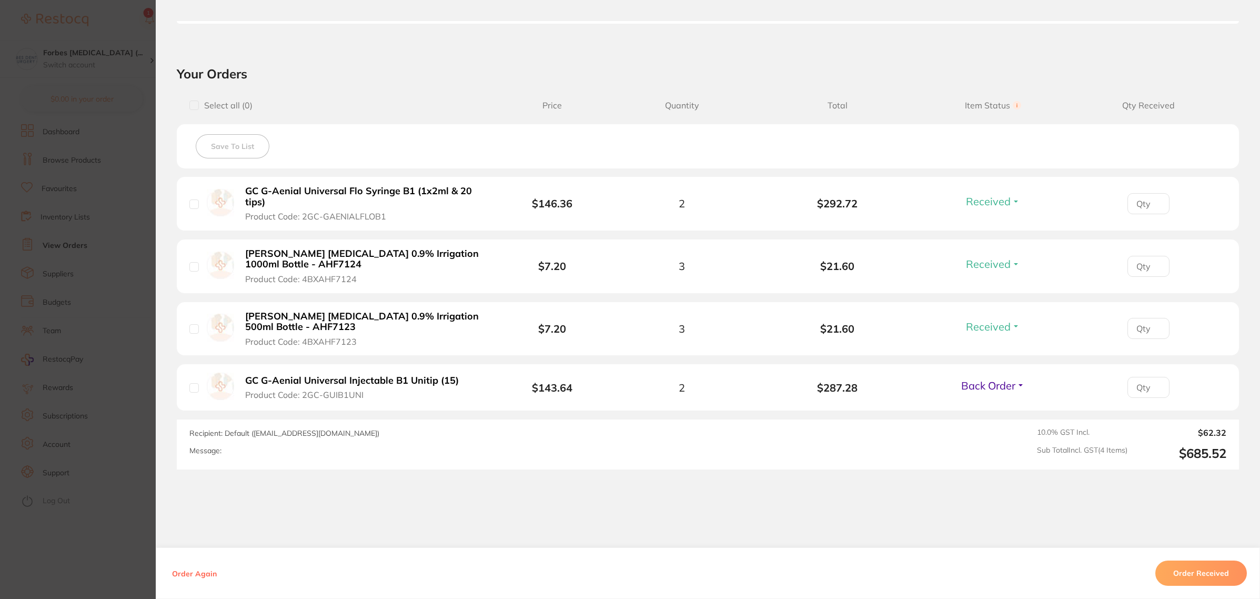
scroll to position [329, 0]
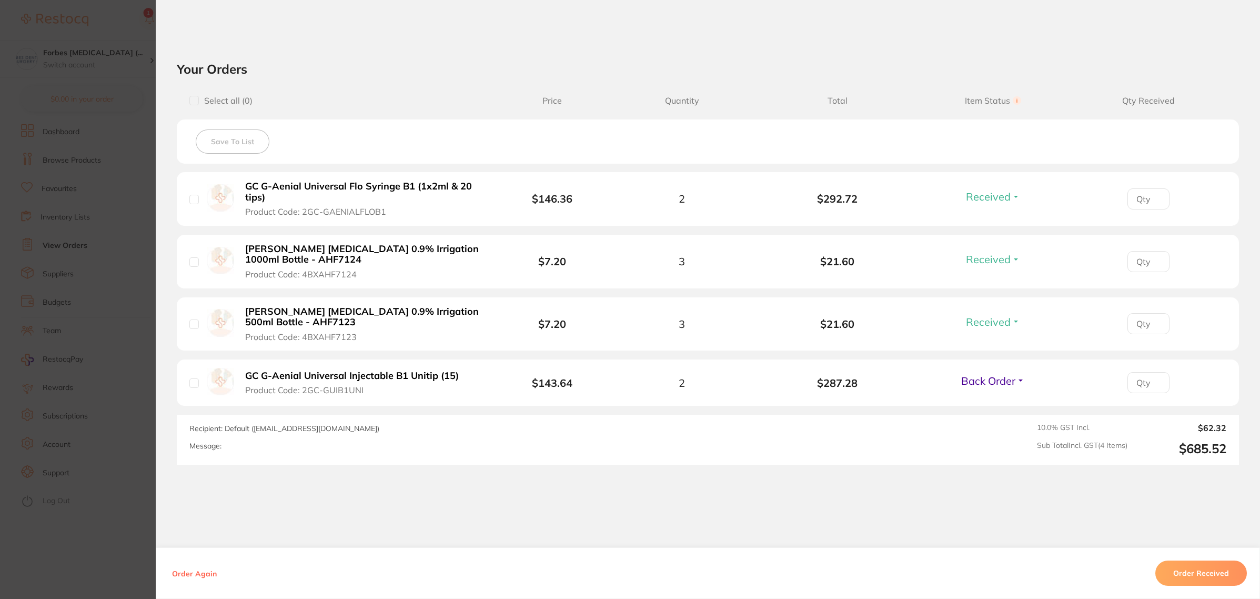
click at [129, 345] on section "Order ID: Restocq- 92272 Order Information 3 Received 1 Back Order Accepted Ord…" at bounding box center [630, 299] width 1260 height 599
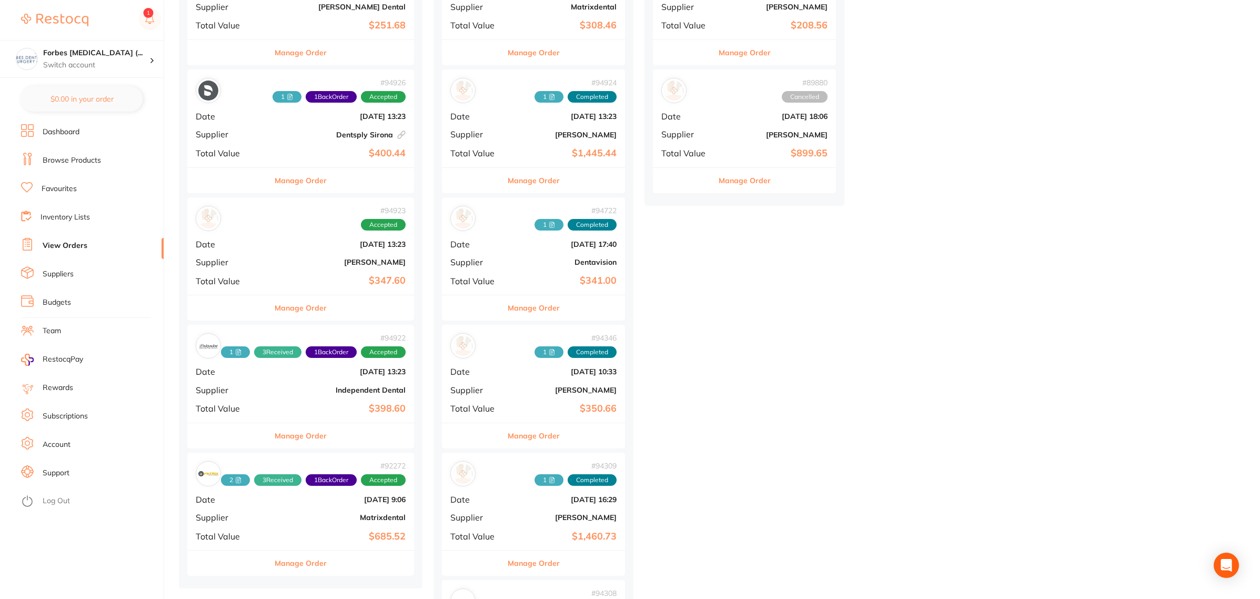
click at [298, 236] on div "# 94923 Accepted Date [DATE] 13:23 Supplier [PERSON_NAME] Total Value $347.60" at bounding box center [300, 245] width 227 height 97
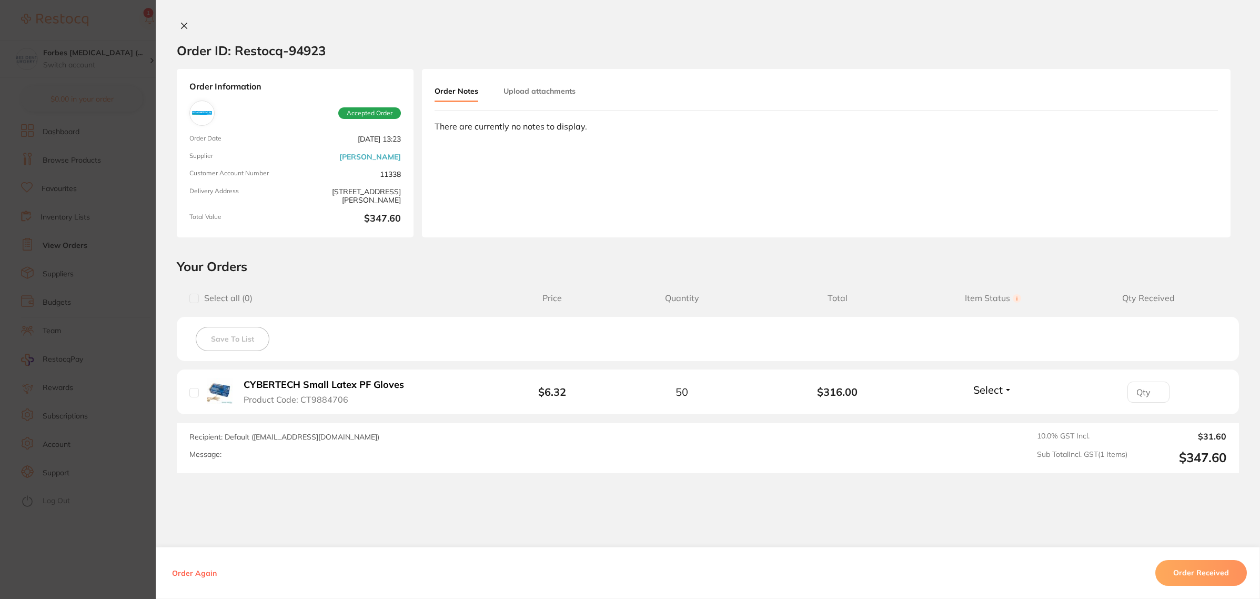
click at [1215, 577] on button "Order Received" at bounding box center [1201, 572] width 92 height 25
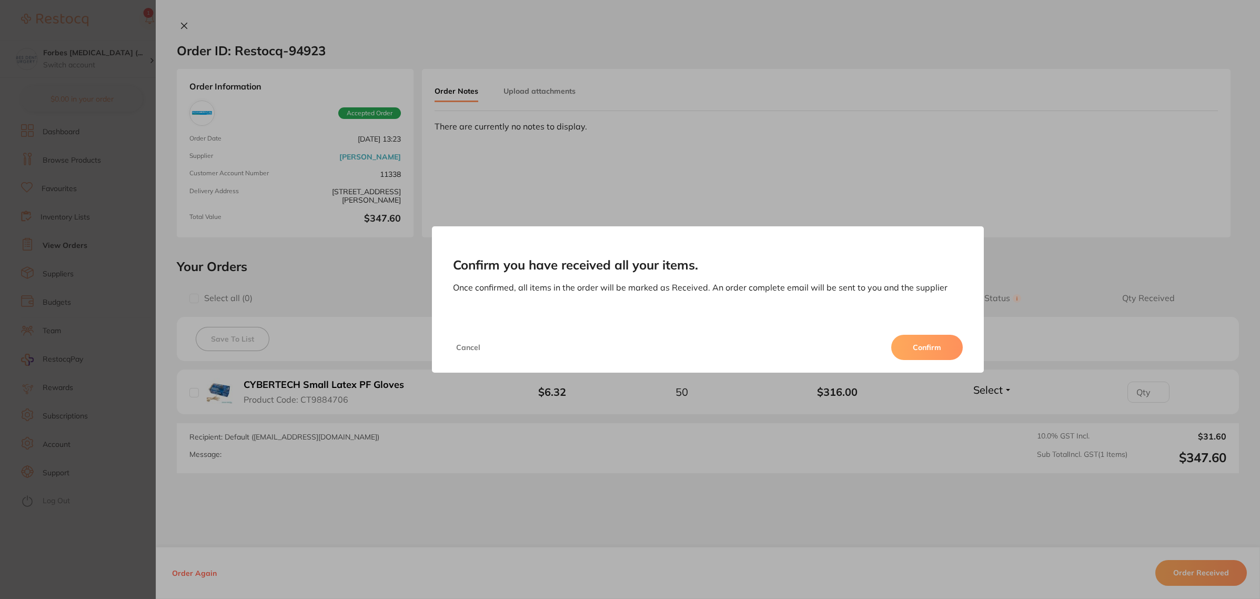
click at [932, 342] on button "Confirm" at bounding box center [927, 347] width 72 height 25
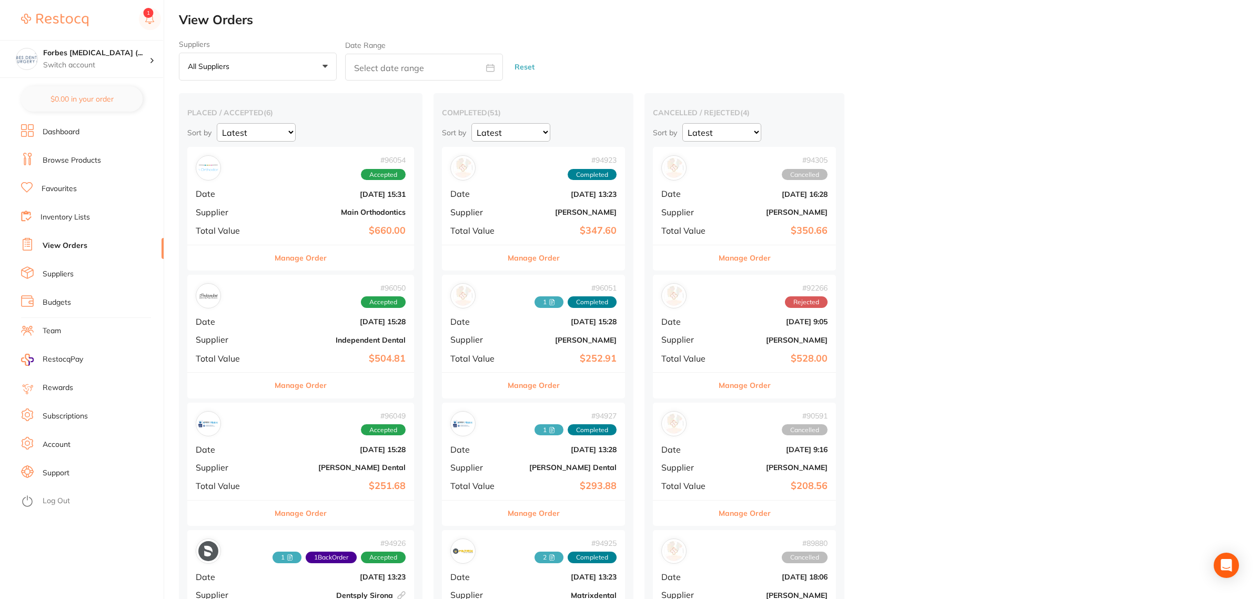
click at [538, 198] on b "[DATE] 13:23" at bounding box center [563, 194] width 105 height 8
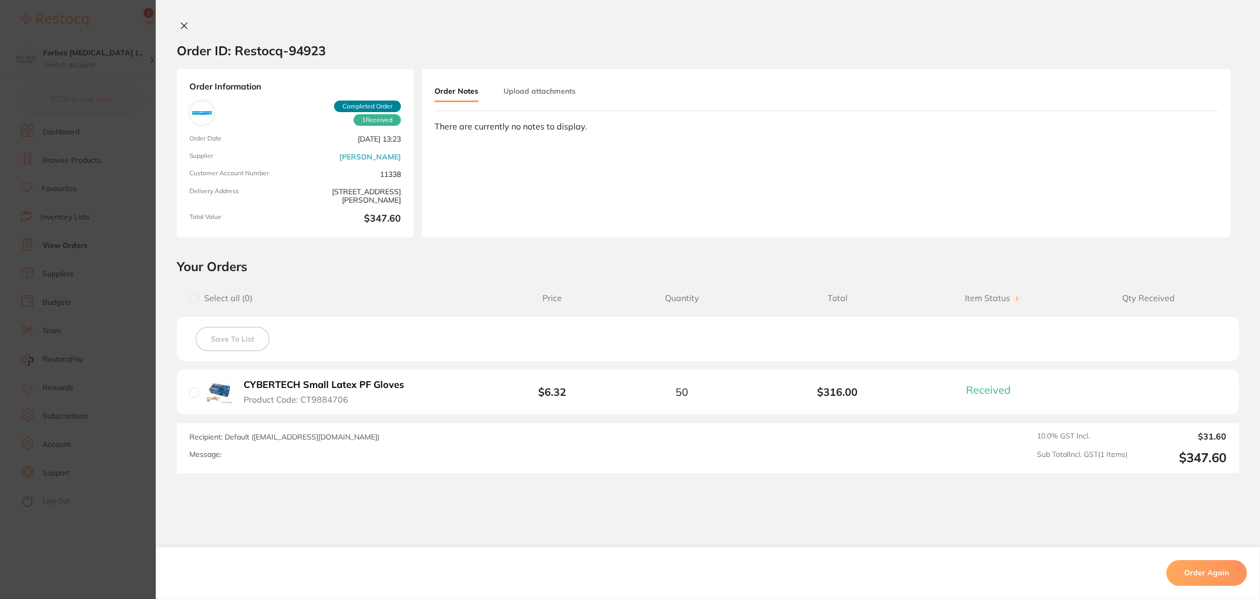
click at [508, 96] on button "Upload attachments" at bounding box center [539, 91] width 72 height 19
click at [1174, 169] on span "Upload" at bounding box center [1176, 168] width 26 height 9
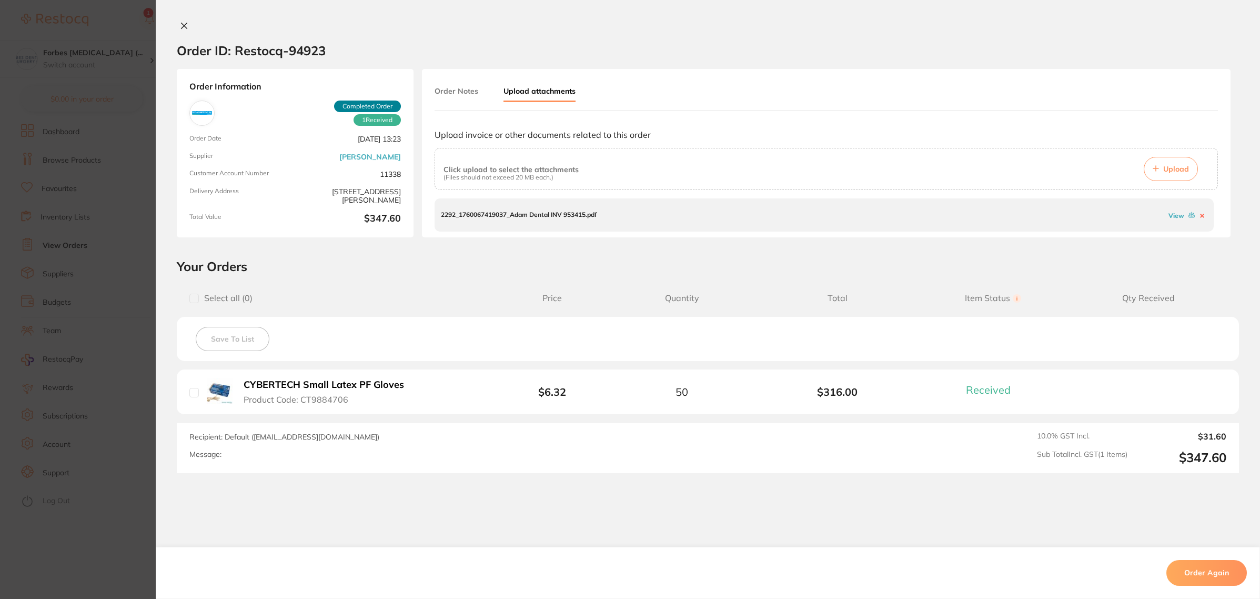
click at [91, 224] on section "Order ID: Restocq- 94923 Order Information 1 Received Completed Order Order Dat…" at bounding box center [630, 299] width 1260 height 599
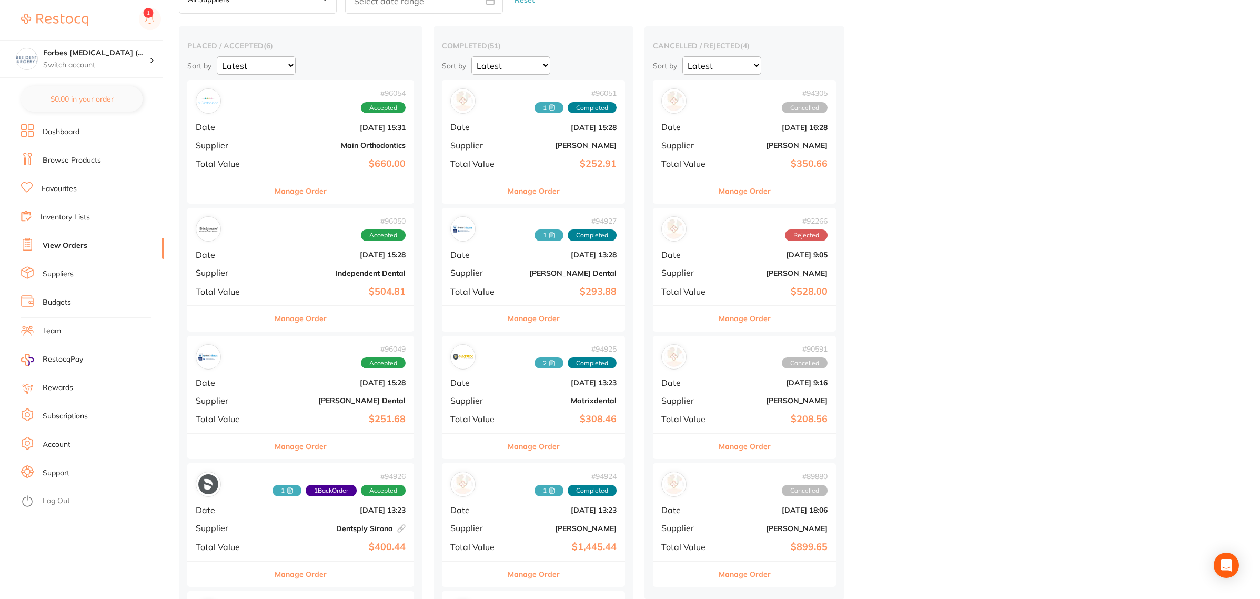
scroll to position [66, 0]
click at [315, 260] on div "# 96050 Accepted Date [DATE] 15:28 Supplier Independent Dental Total Value $504…" at bounding box center [300, 257] width 227 height 97
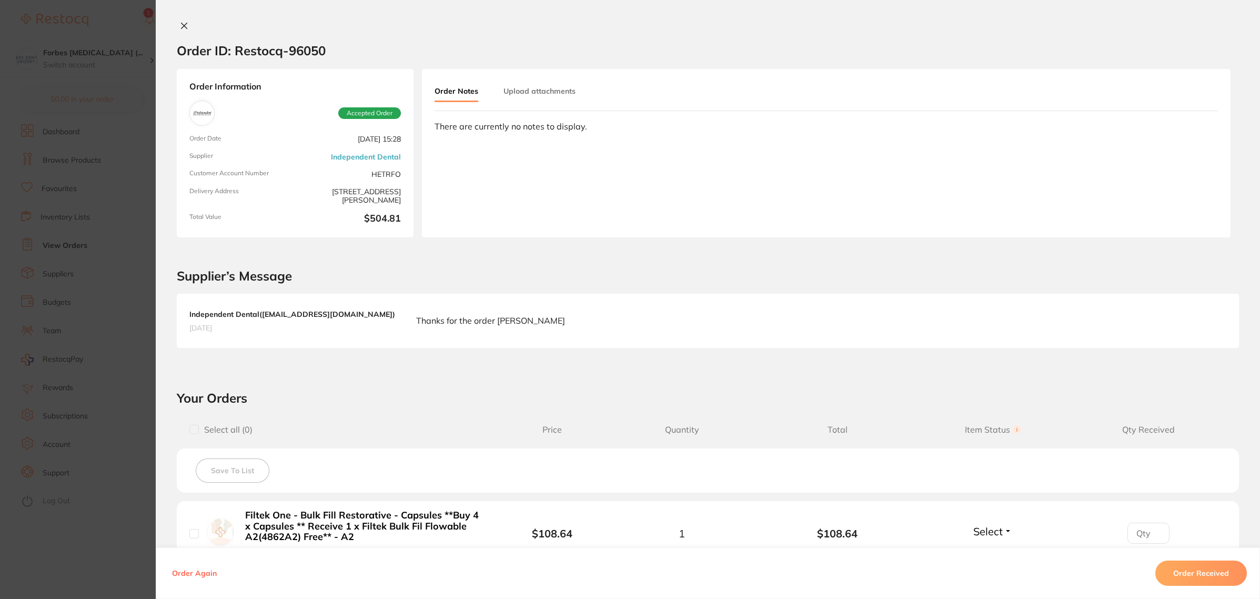
click at [87, 272] on section "Order ID: Restocq- 96050 Order Information Accepted Order Order Date Oct 7 2025…" at bounding box center [630, 299] width 1260 height 599
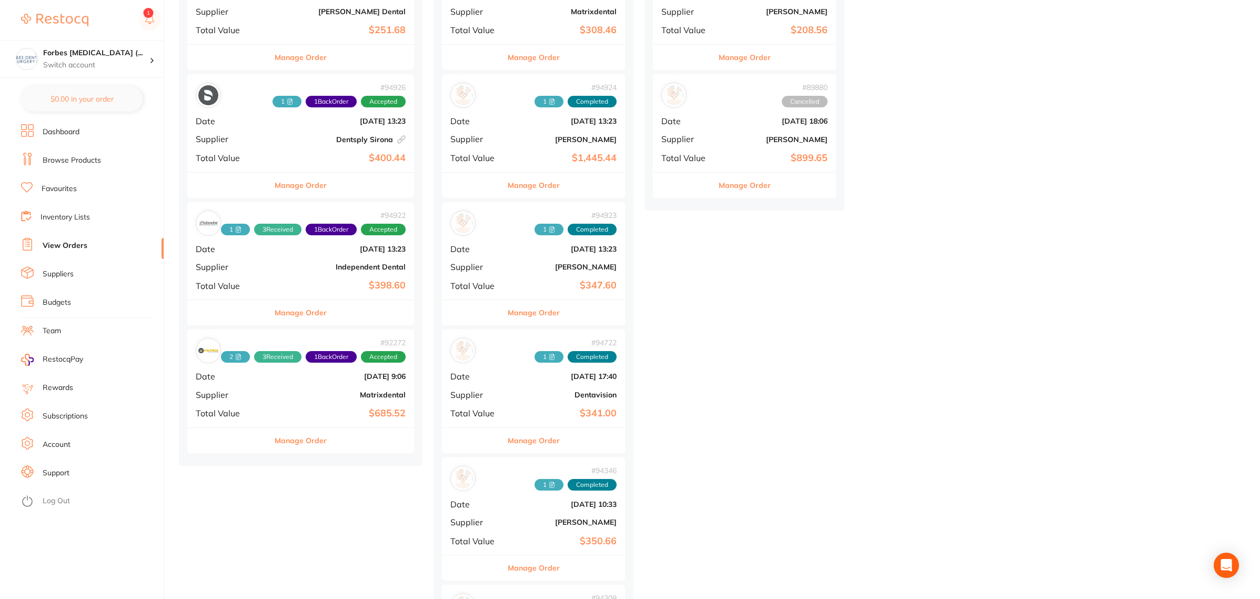
scroll to position [460, 0]
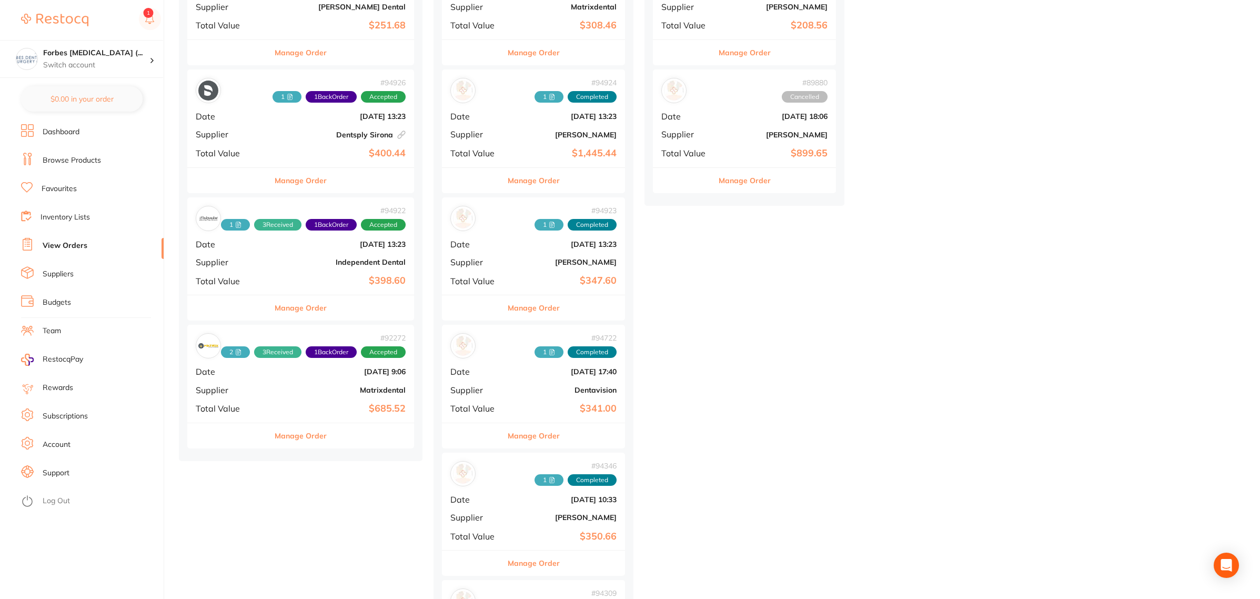
click at [317, 135] on b "Dentsply Sirona This order has been placed with your online account on Dentsply…" at bounding box center [338, 134] width 134 height 8
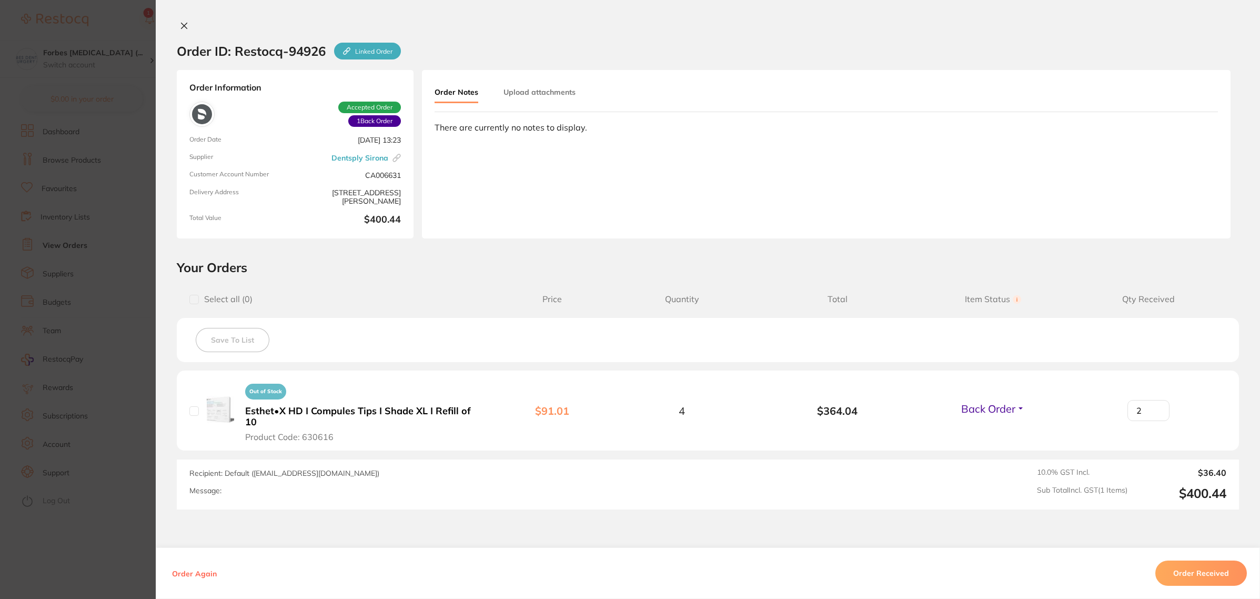
click at [138, 251] on section "Order ID: Restocq- 94926 Linked Order Order Information 1 Back Order Accepted O…" at bounding box center [630, 299] width 1260 height 599
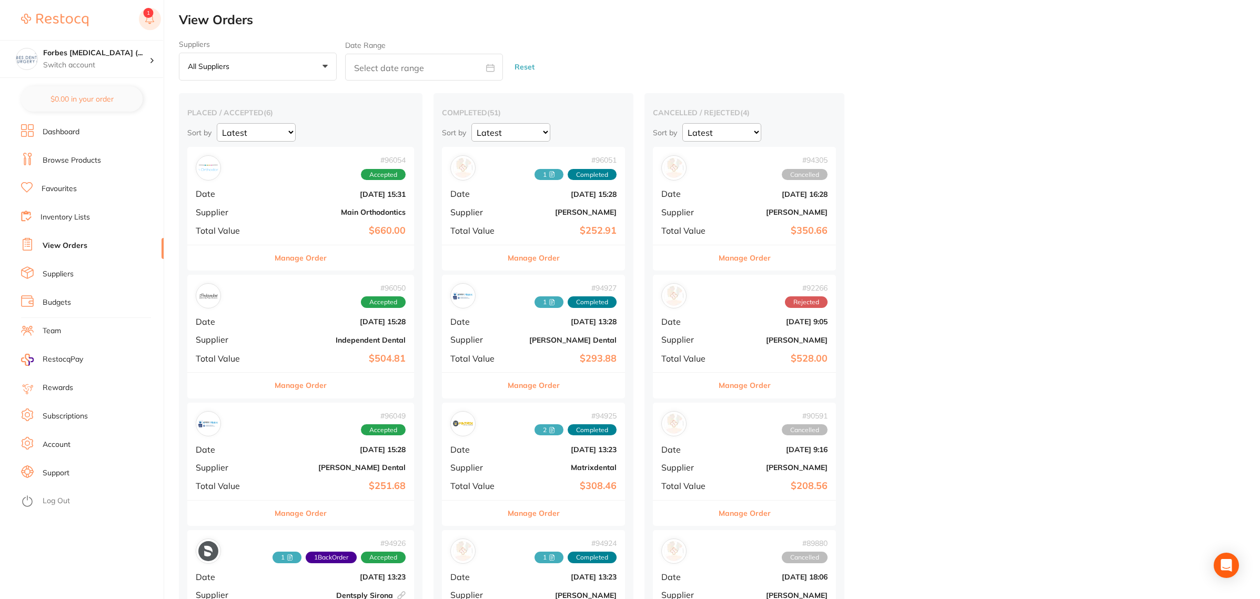
click at [150, 14] on button at bounding box center [150, 20] width 22 height 24
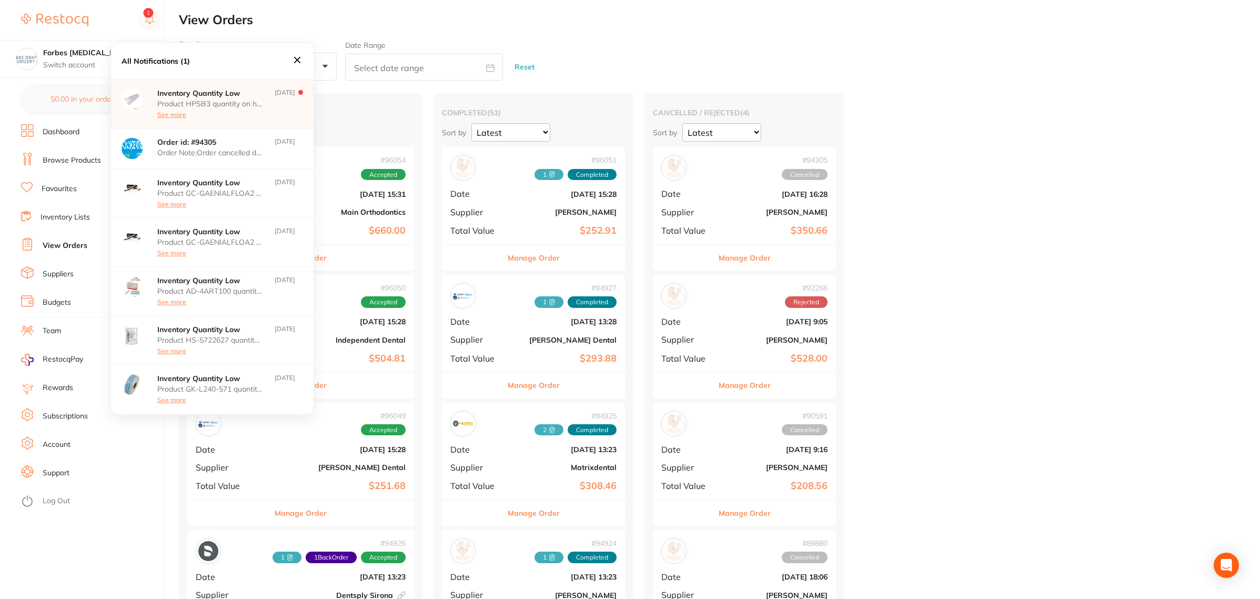
click at [221, 117] on div "Product HPSB3 quantity on hand has fallen below its minimum inventory threshold…" at bounding box center [209, 108] width 105 height 19
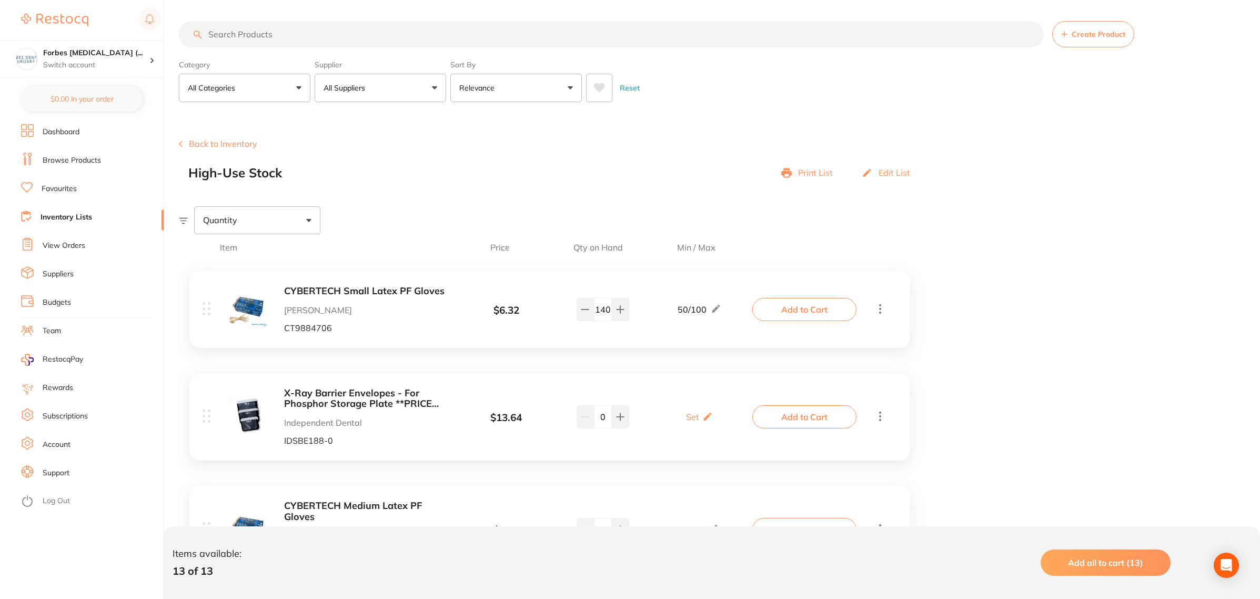
click at [98, 135] on li "Dashboard" at bounding box center [92, 132] width 143 height 16
